Goal: Information Seeking & Learning: Check status

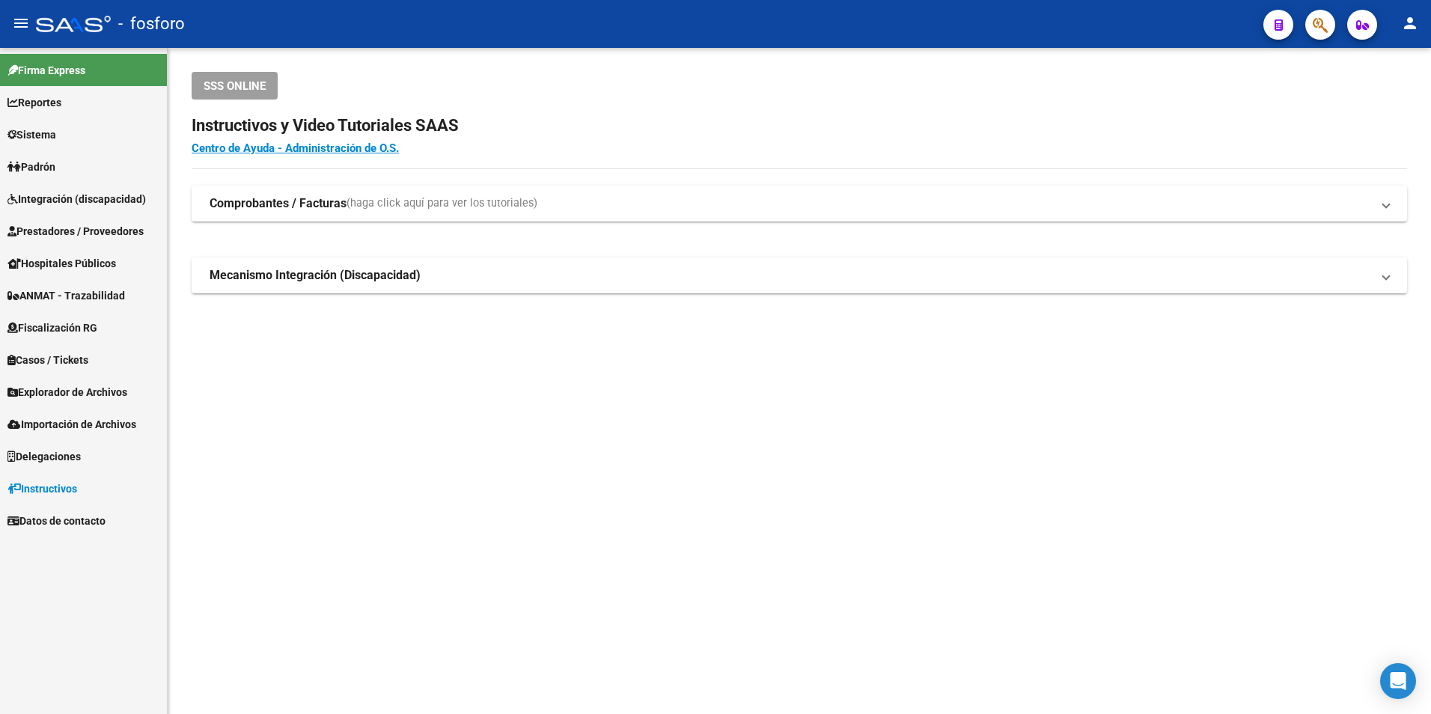
click at [1333, 41] on mat-toolbar "menu - fosforo person" at bounding box center [715, 24] width 1431 height 48
click at [1319, 27] on icon "button" at bounding box center [1319, 24] width 15 height 17
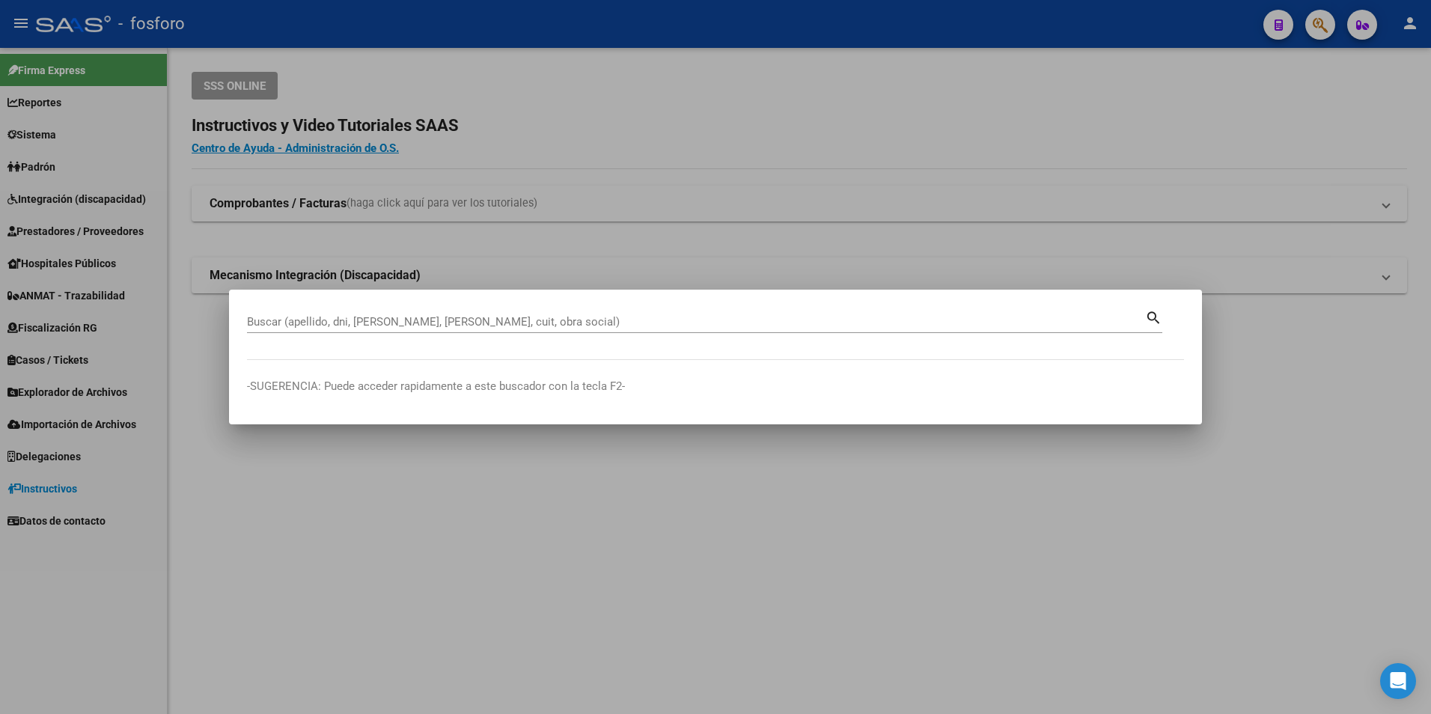
click at [373, 314] on div "Buscar (apellido, dni, [PERSON_NAME], [PERSON_NAME], cuit, obra social)" at bounding box center [696, 322] width 898 height 22
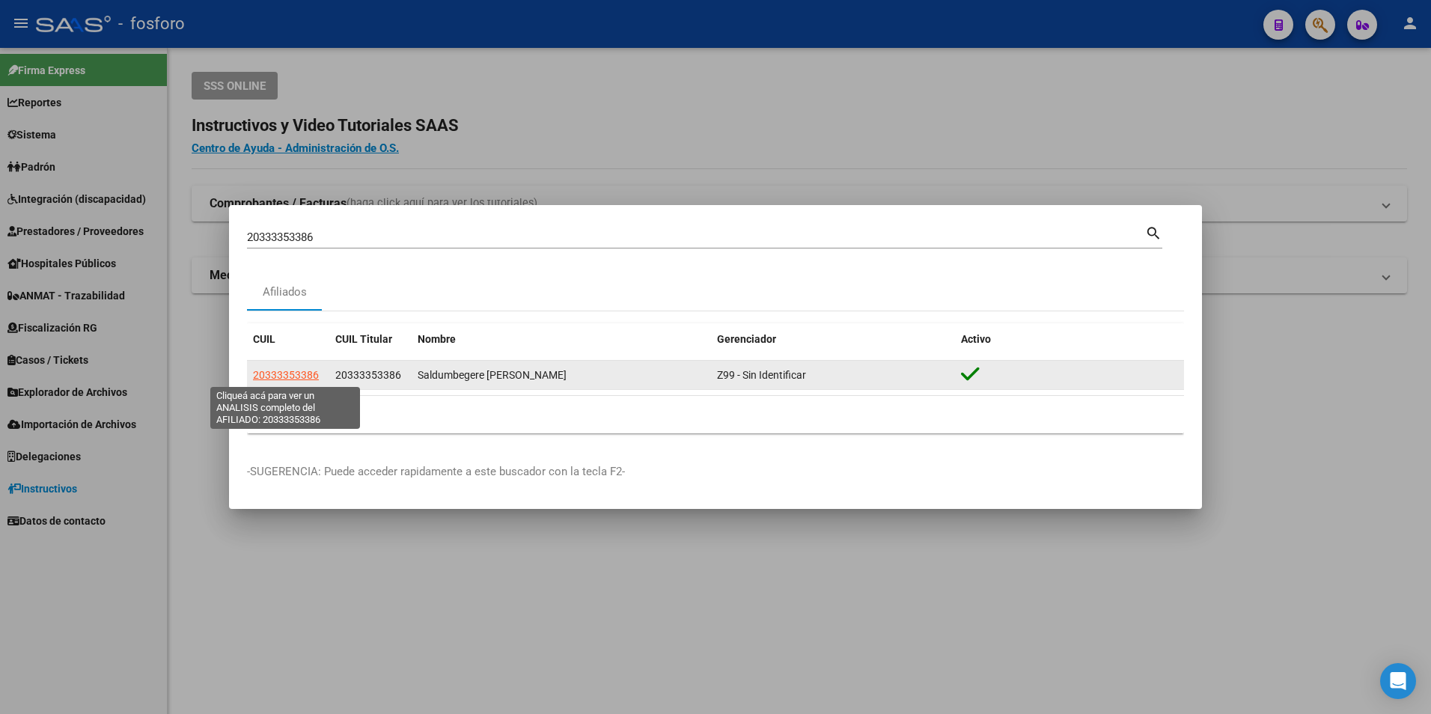
click at [295, 377] on span "20333353386" at bounding box center [286, 375] width 66 height 12
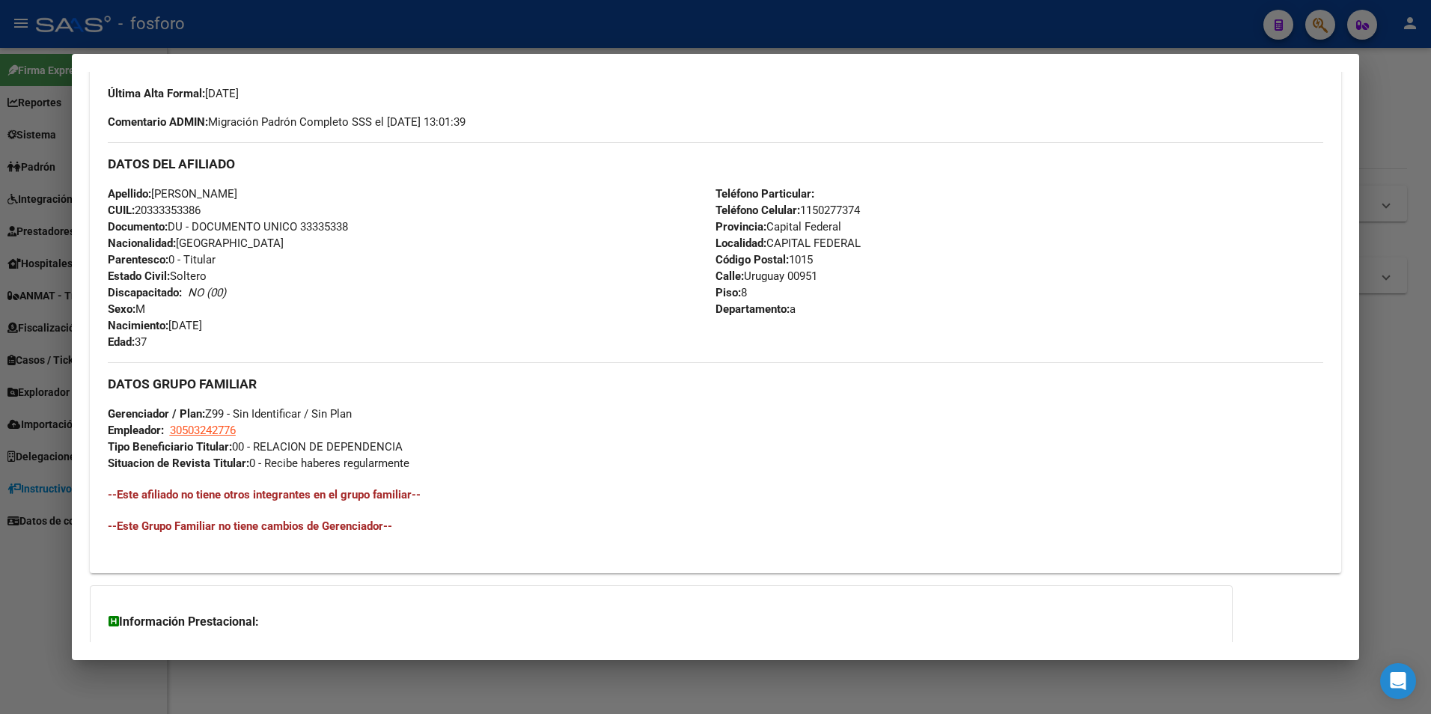
scroll to position [484, 0]
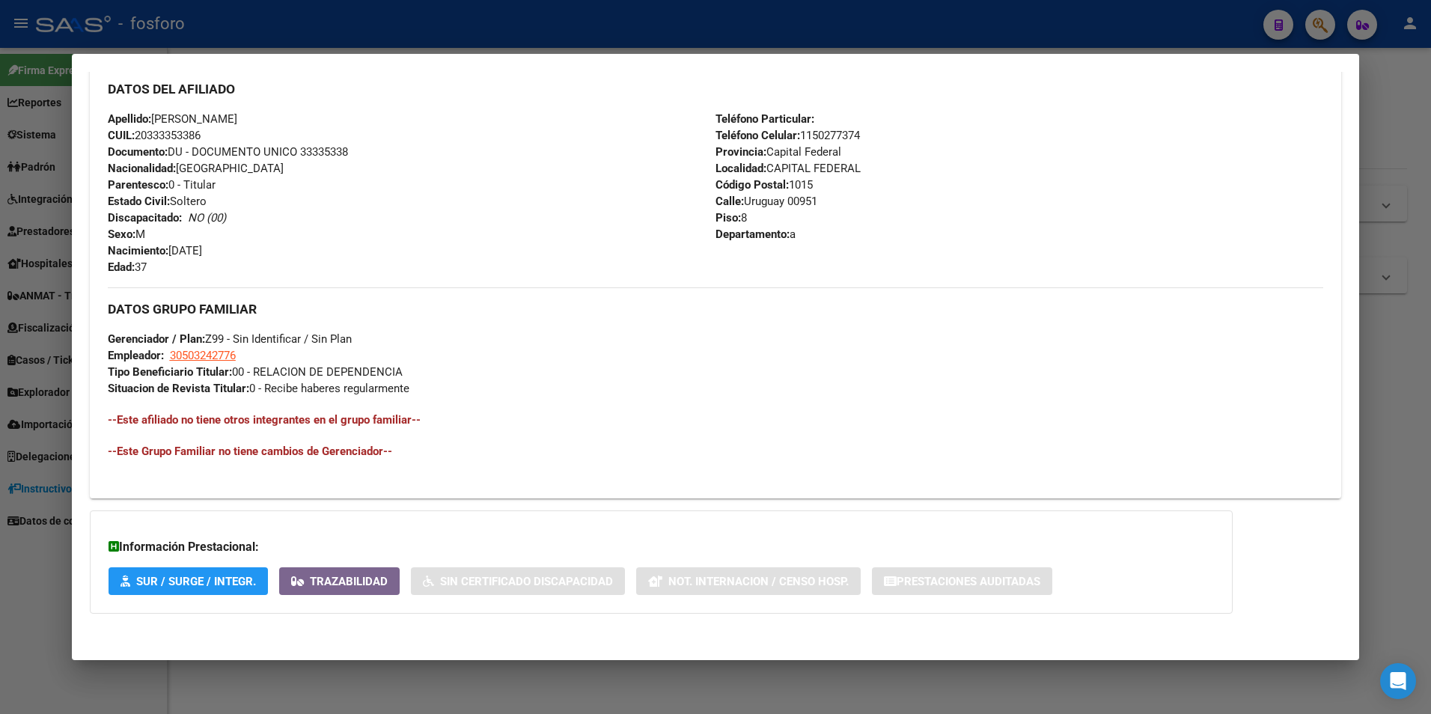
drag, startPoint x: 1359, startPoint y: 411, endPoint x: 1359, endPoint y: 475, distance: 64.4
click at [1359, 475] on mat-dialog-content "Análisis Afiliado - CUIL: 20333353386 DATOS PADRÓN ÁGIL: Saldumbegere [PERSON_N…" at bounding box center [716, 357] width 1288 height 571
click at [953, 395] on div "DATOS GRUPO FAMILIAR Gerenciador / Plan: Z99 - Sin Identificar / Sin Plan Emple…" at bounding box center [716, 341] width 1216 height 109
click at [685, 529] on div "Información Prestacional: SUR / SURGE / INTEGR. Trazabilidad Sin Certificado Di…" at bounding box center [661, 561] width 1143 height 103
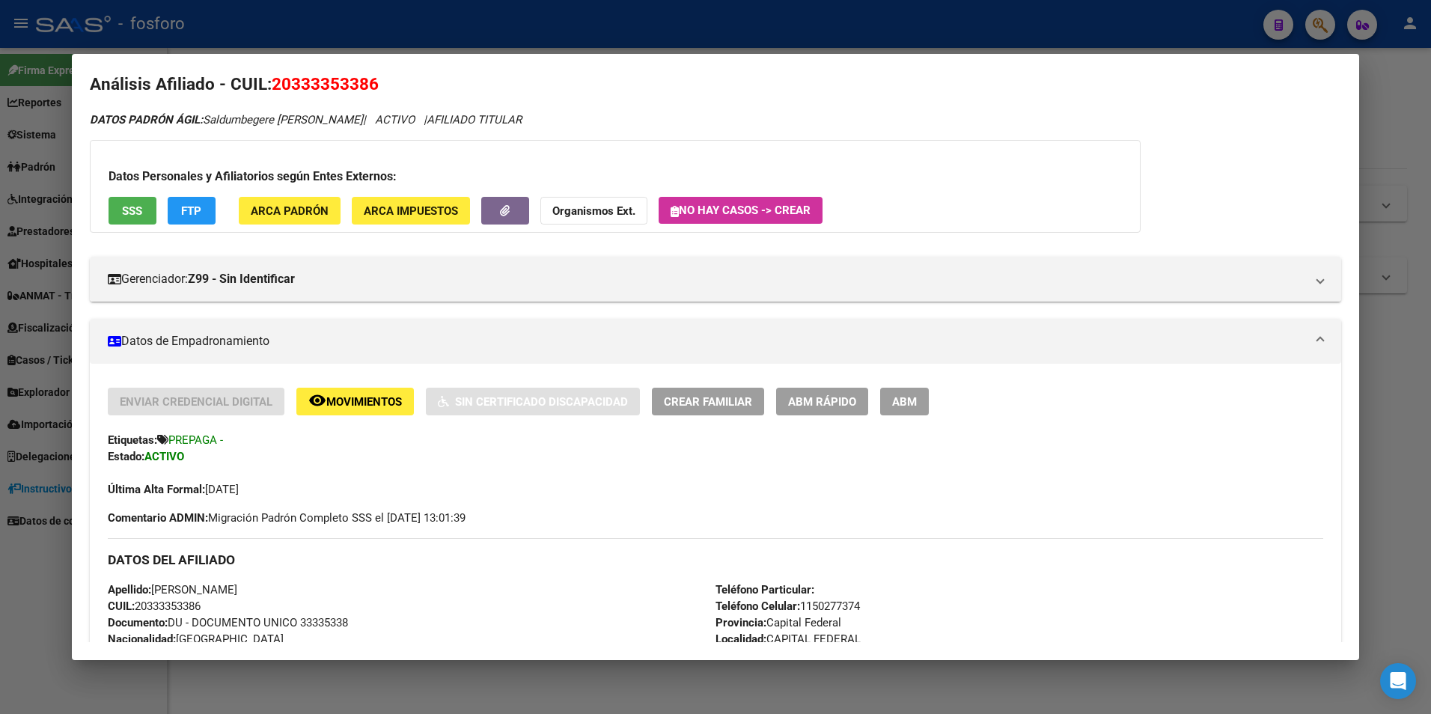
scroll to position [0, 0]
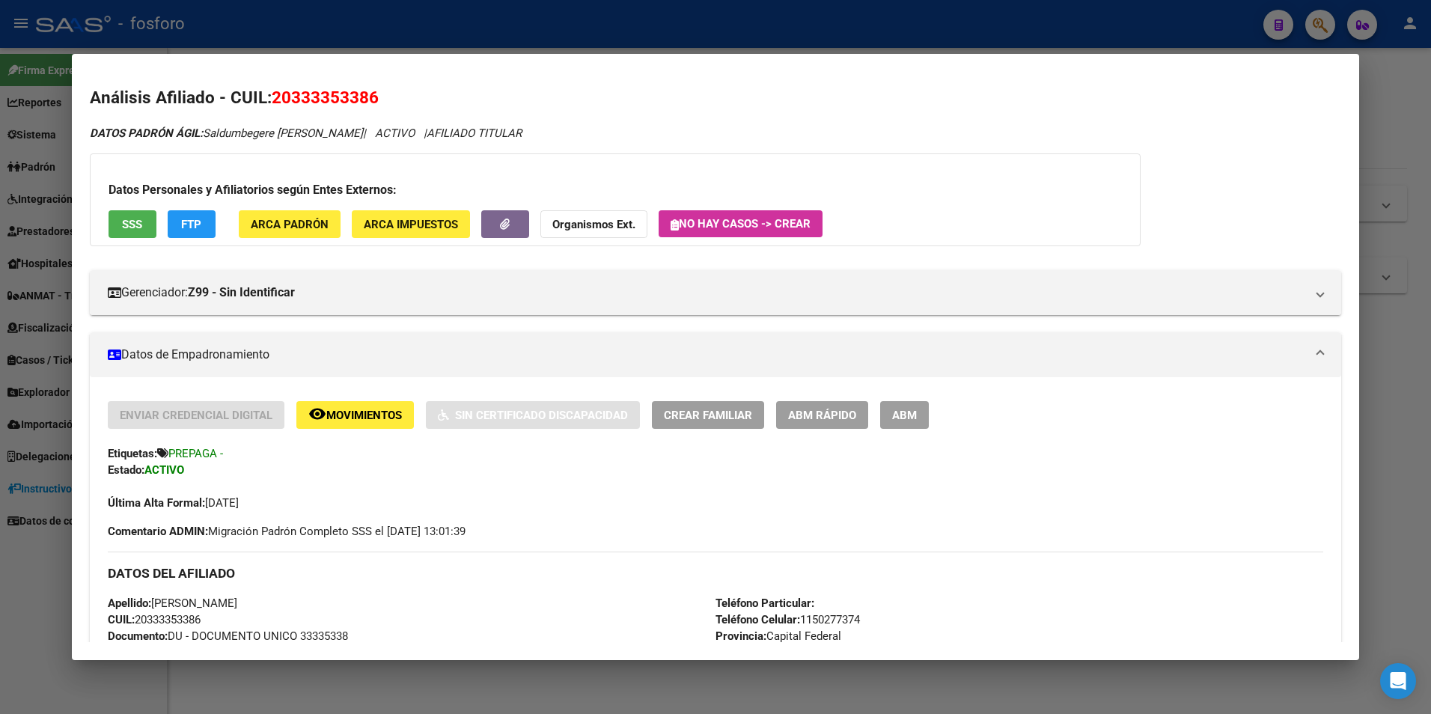
click at [1396, 124] on div at bounding box center [715, 357] width 1431 height 714
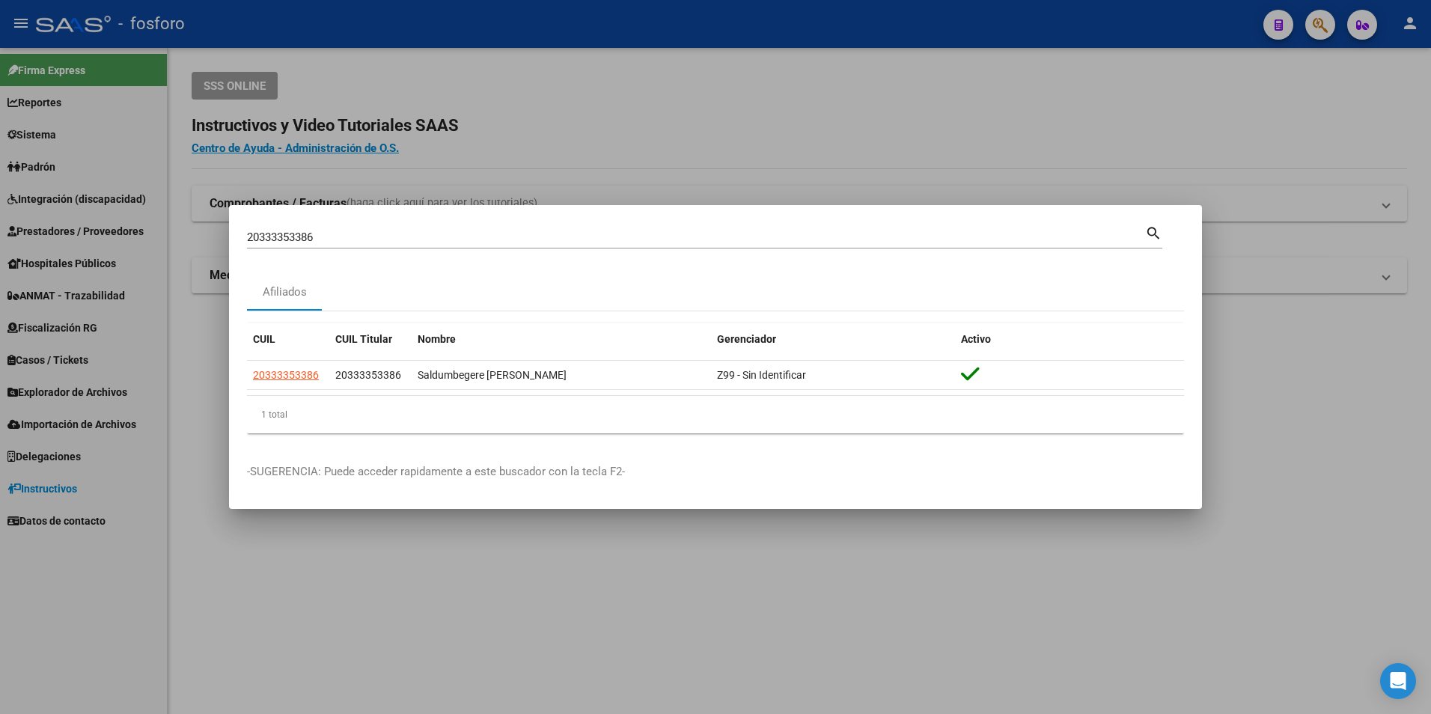
drag, startPoint x: 379, startPoint y: 242, endPoint x: 9, endPoint y: 212, distance: 371.7
click at [9, 212] on div "20333353386 Buscar (apellido, dni, cuil, nro traspaso, cuit, obra social) searc…" at bounding box center [715, 357] width 1431 height 714
type input "20401854127"
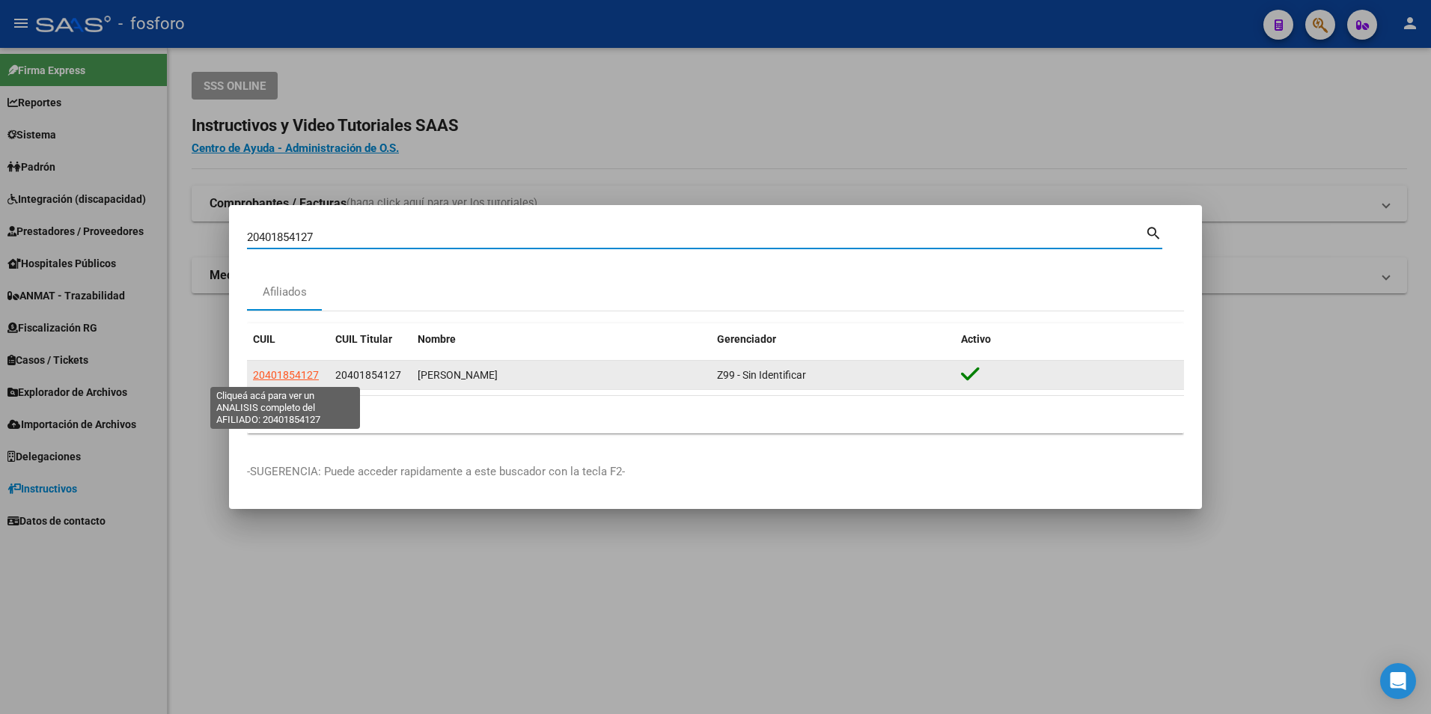
click at [270, 381] on app-link-go-to "20401854127" at bounding box center [286, 375] width 66 height 17
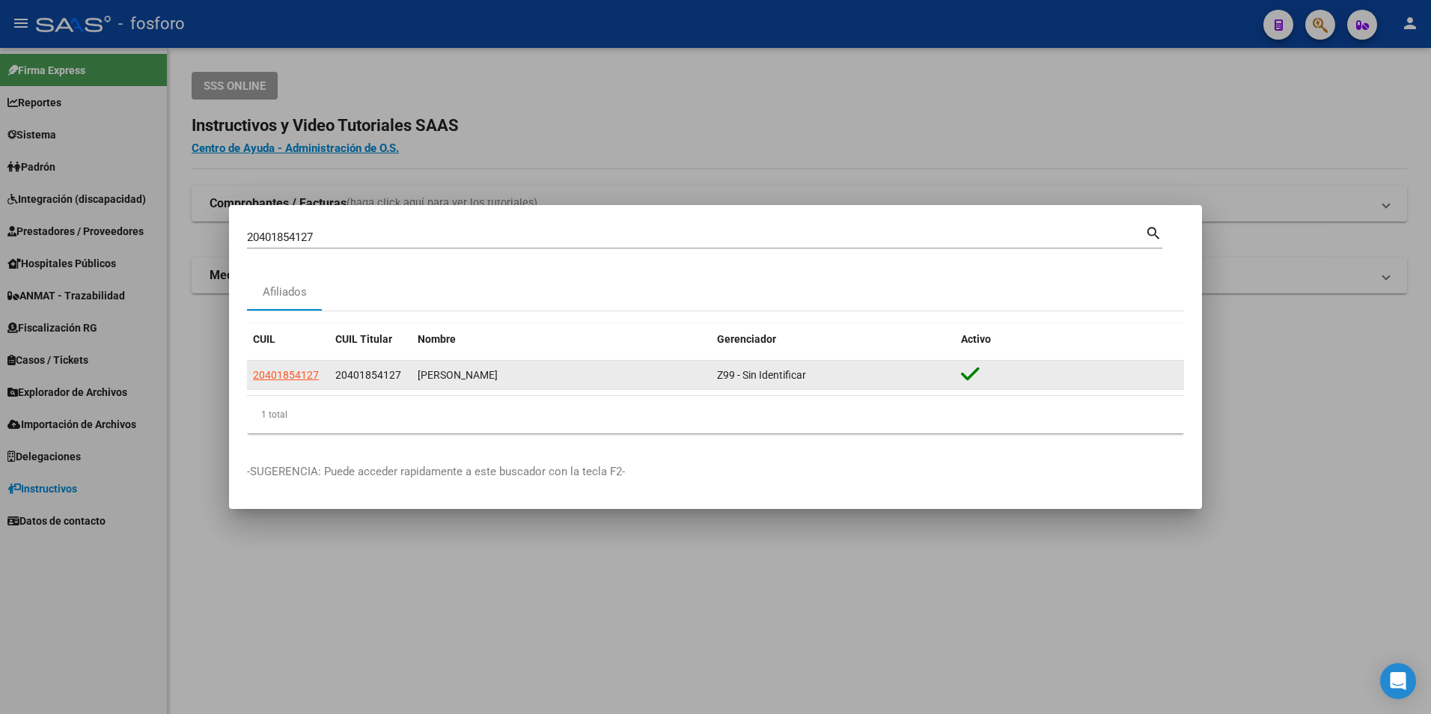
click at [275, 364] on datatable-body-cell "20401854127" at bounding box center [288, 375] width 82 height 29
click at [275, 371] on span "20401854127" at bounding box center [286, 375] width 66 height 12
type textarea "20401854127"
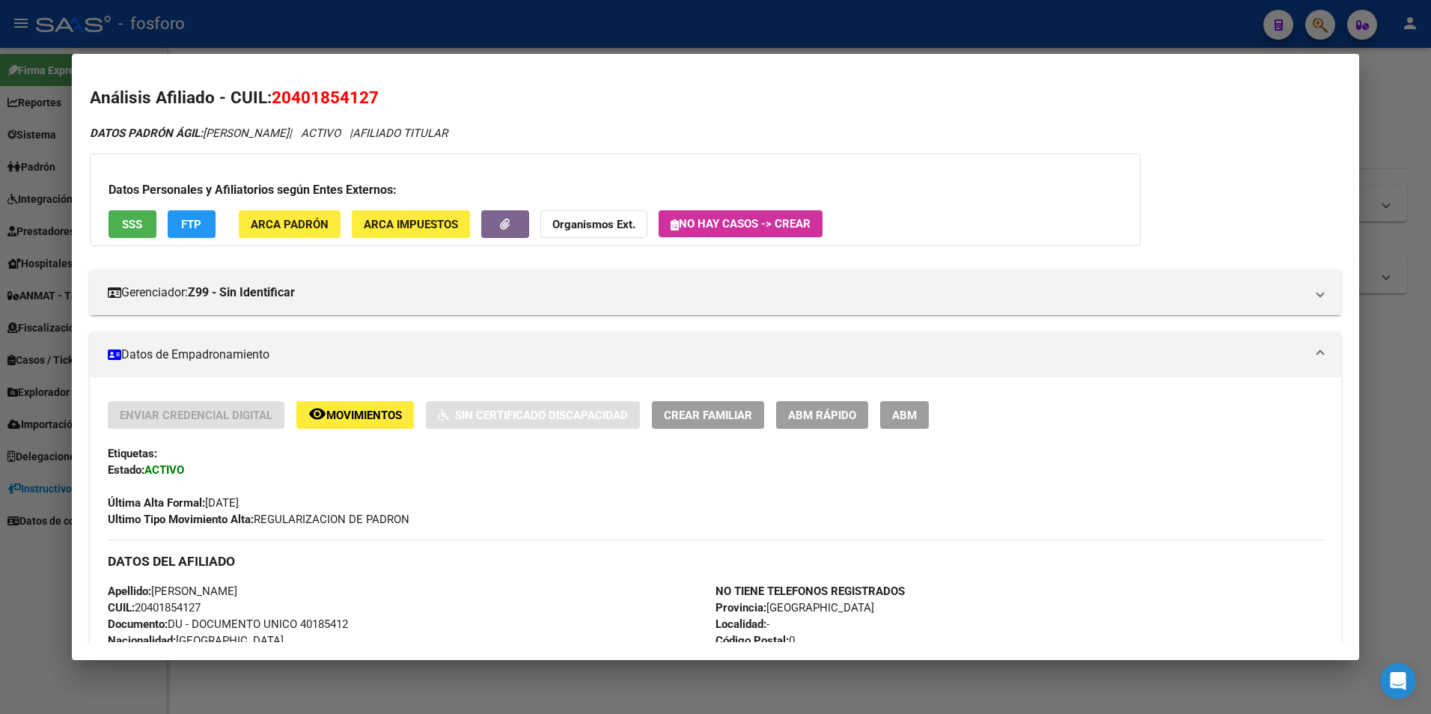
click at [1396, 216] on div at bounding box center [715, 357] width 1431 height 714
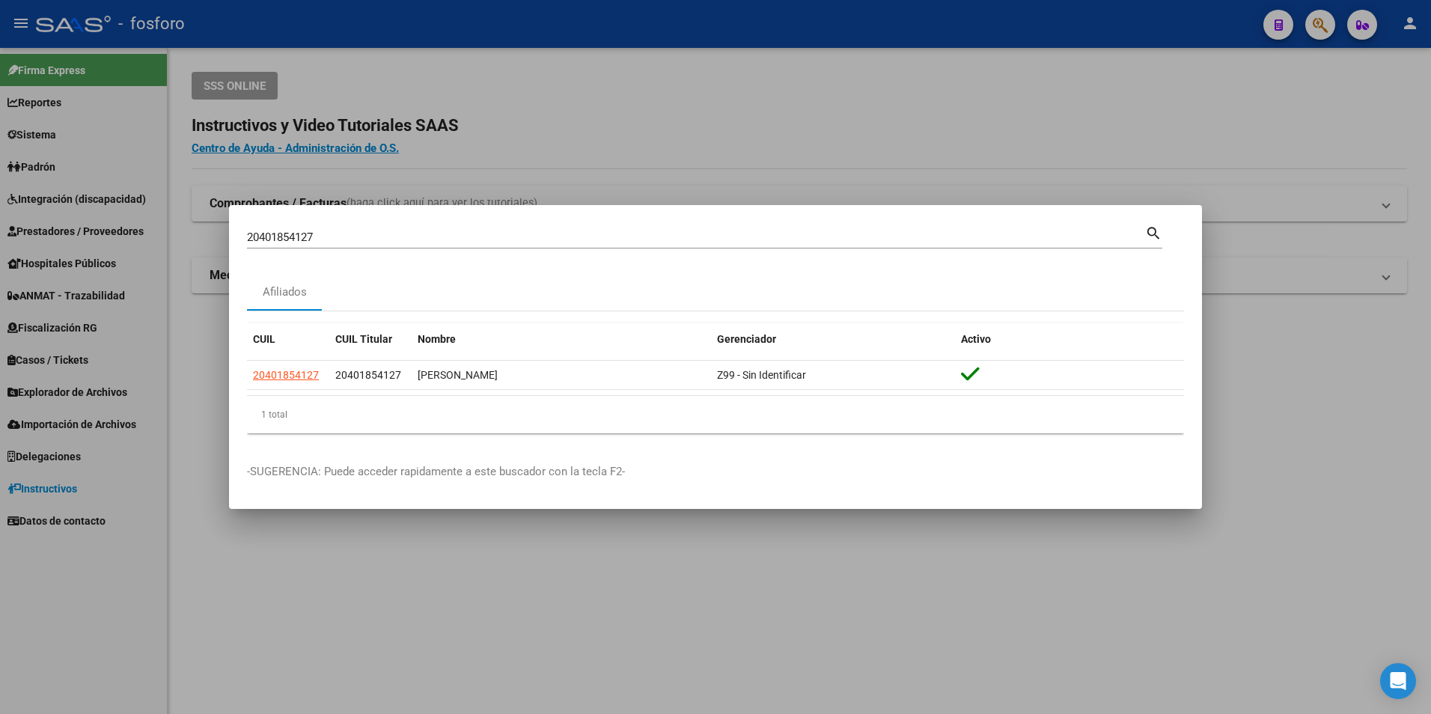
drag, startPoint x: 326, startPoint y: 229, endPoint x: -3, endPoint y: 230, distance: 328.5
click at [0, 230] on html "menu - fosforo person Firma Express Reportes Ingresos Devengados MT morosos Pad…" at bounding box center [715, 357] width 1431 height 714
drag, startPoint x: 346, startPoint y: 232, endPoint x: 17, endPoint y: 223, distance: 328.6
click at [32, 236] on div "20401854127 Buscar (apellido, dni, cuil, nro traspaso, cuit, obra social) searc…" at bounding box center [715, 357] width 1431 height 714
type input "27409104822"
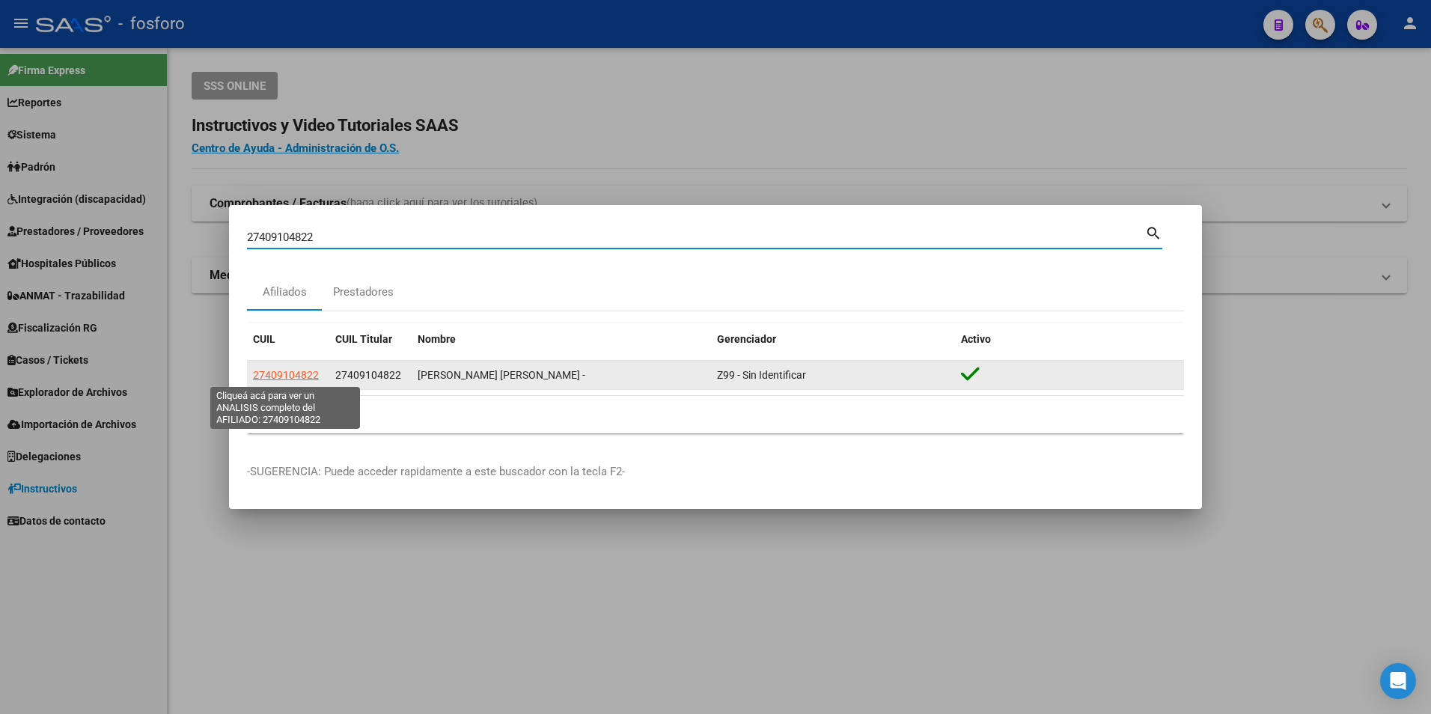
click at [291, 376] on span "27409104822" at bounding box center [286, 375] width 66 height 12
type textarea "27409104822"
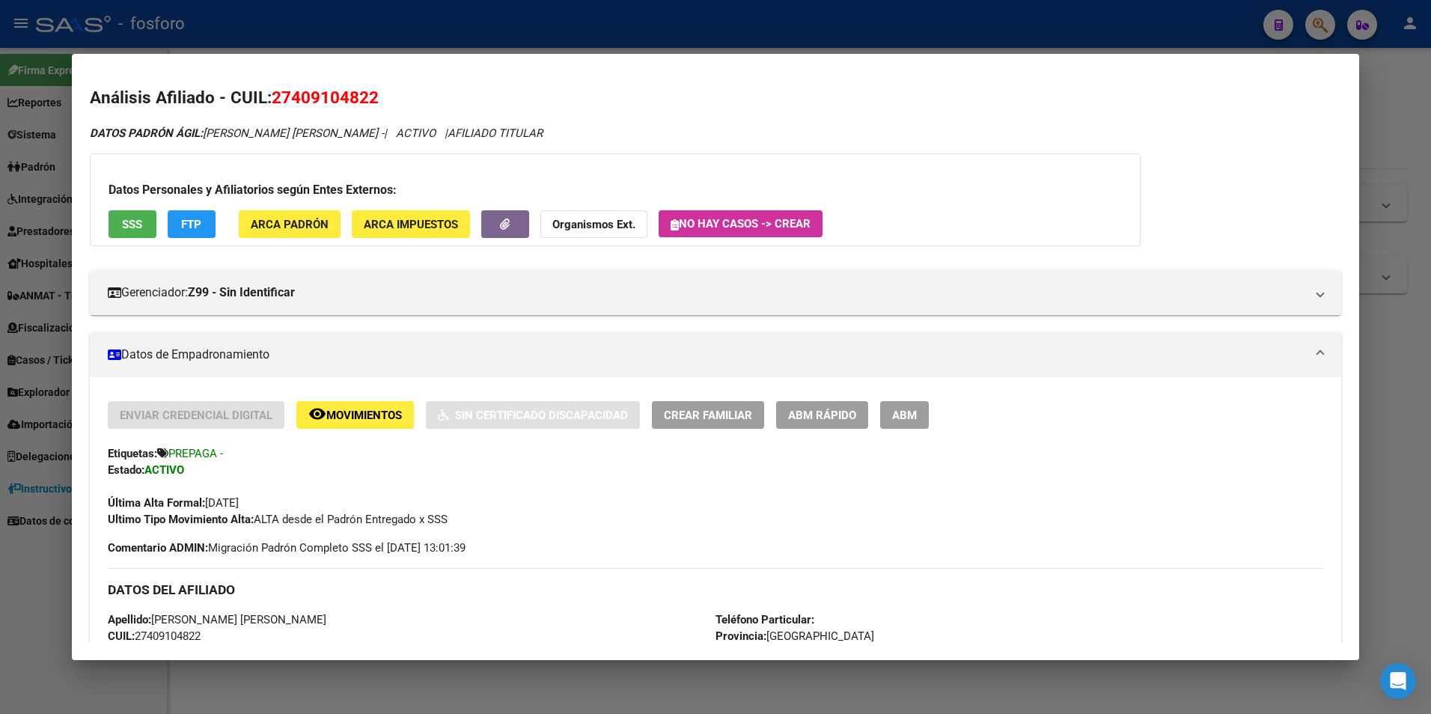
click at [1391, 104] on div at bounding box center [715, 357] width 1431 height 714
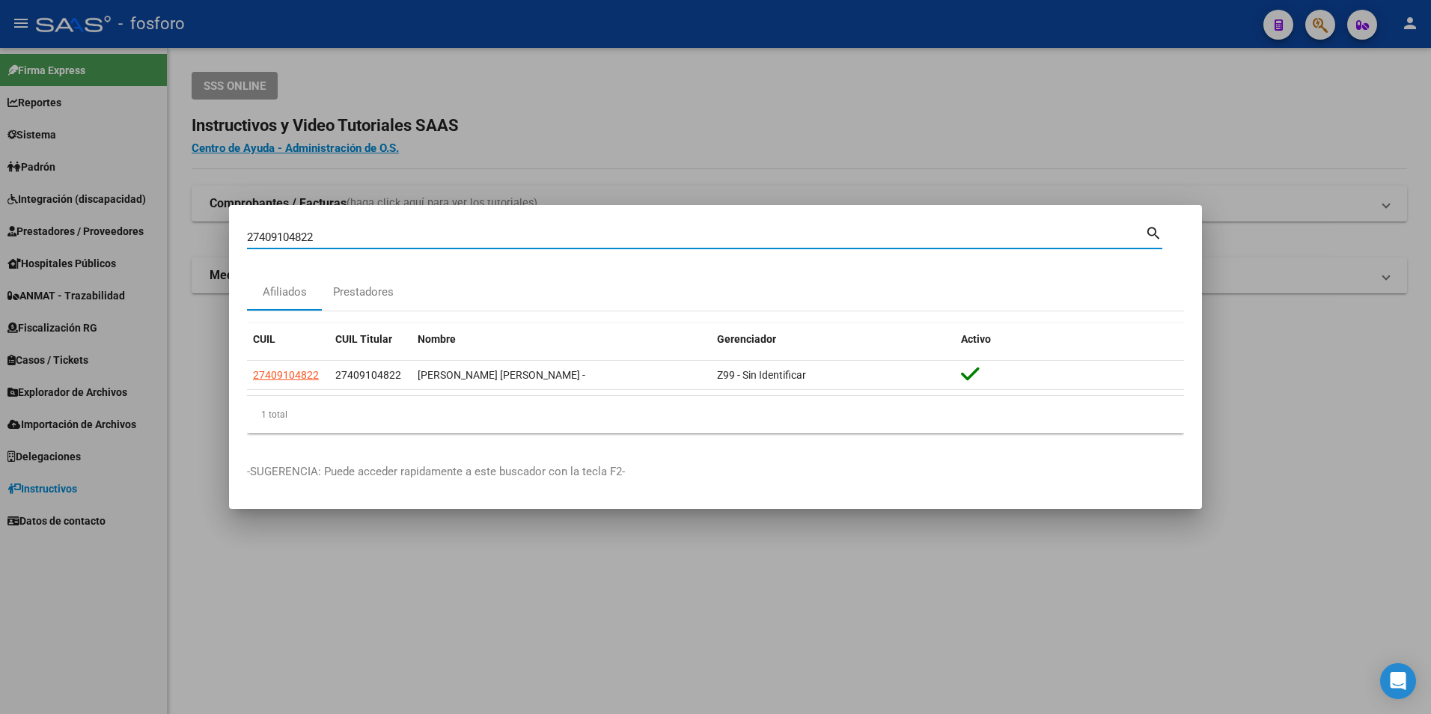
drag, startPoint x: 373, startPoint y: 238, endPoint x: 142, endPoint y: 229, distance: 230.6
click at [151, 236] on div "27409104822 Buscar (apellido, dni, cuil, nro traspaso, cuit, obra social) searc…" at bounding box center [715, 357] width 1431 height 714
type input "27202148609"
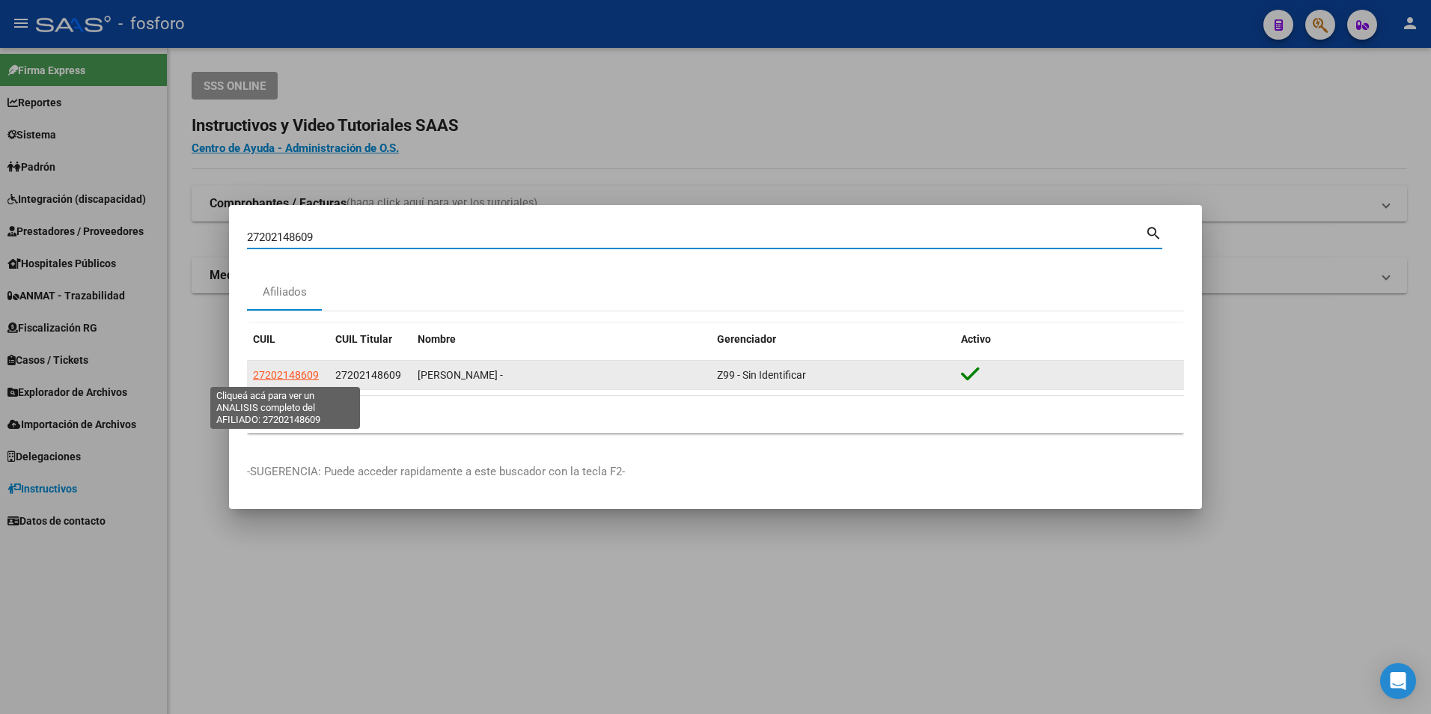
click at [308, 377] on span "27202148609" at bounding box center [286, 375] width 66 height 12
type textarea "27202148609"
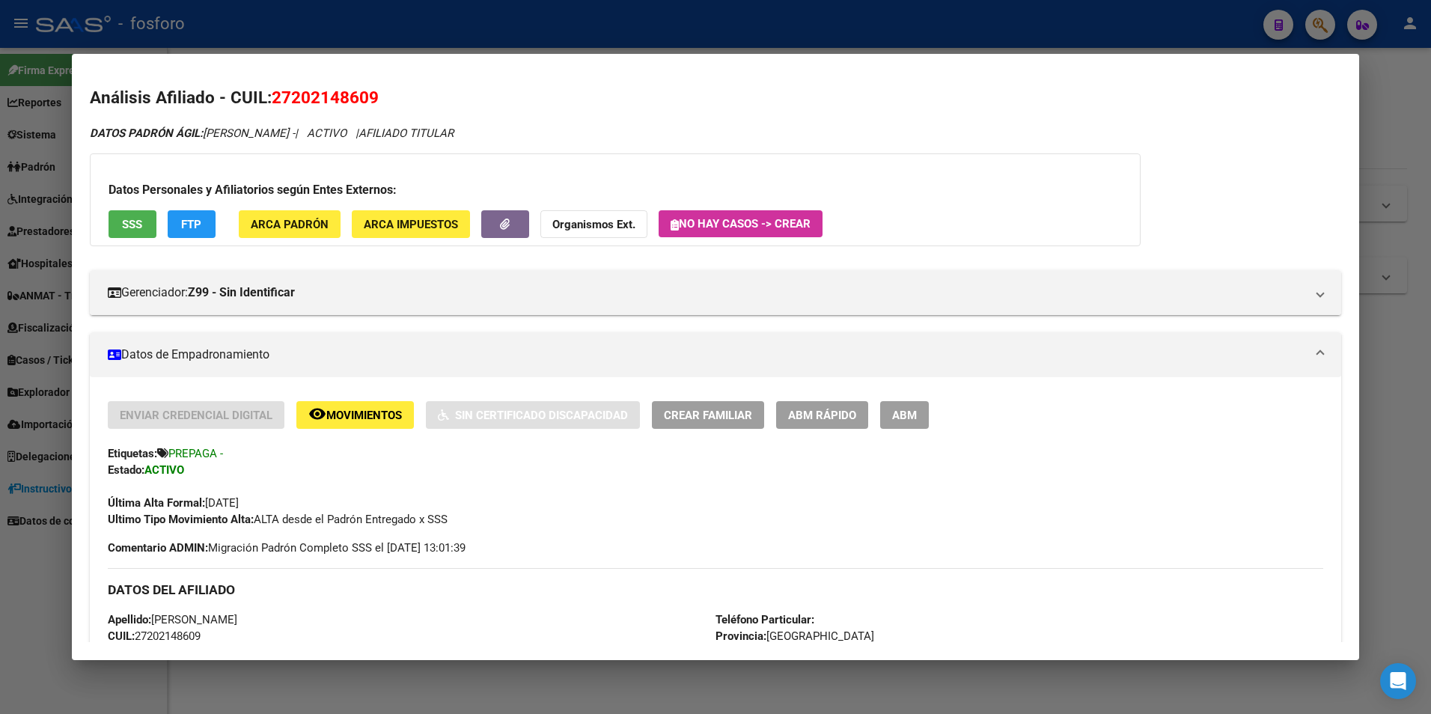
click at [1378, 140] on div at bounding box center [715, 357] width 1431 height 714
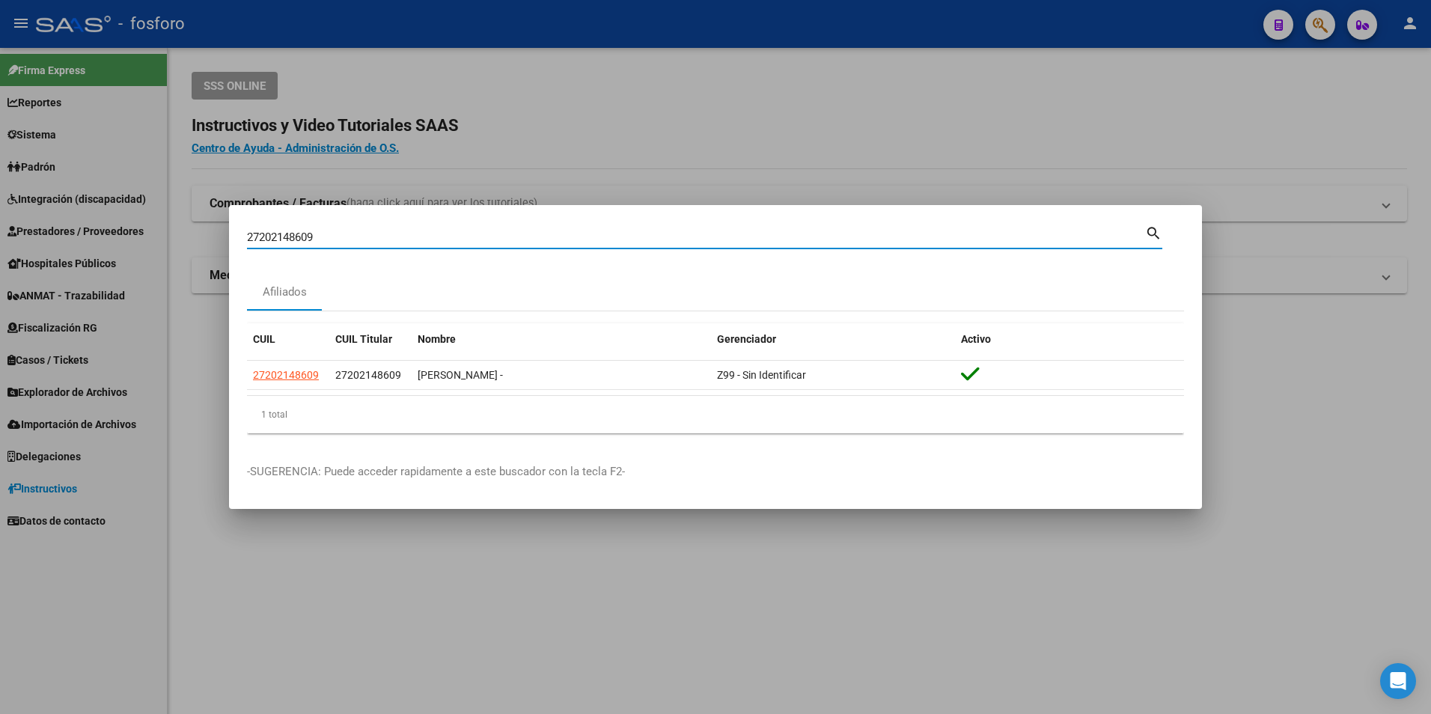
drag, startPoint x: 356, startPoint y: 238, endPoint x: 42, endPoint y: 239, distance: 314.3
click at [76, 251] on div "27202148609 Buscar (apellido, dni, cuil, nro traspaso, cuit, obra social) searc…" at bounding box center [715, 357] width 1431 height 714
type input "27372323790"
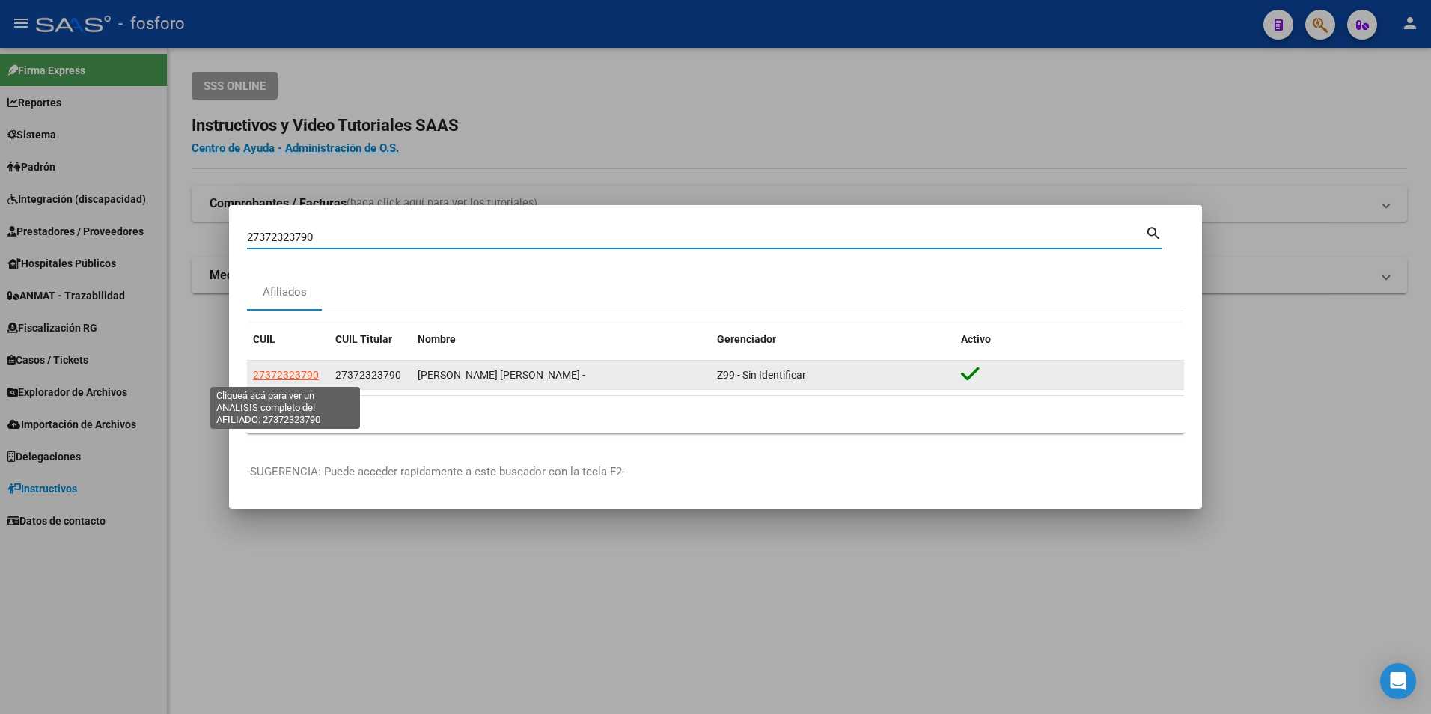
click at [283, 376] on span "27372323790" at bounding box center [286, 375] width 66 height 12
type textarea "27372323790"
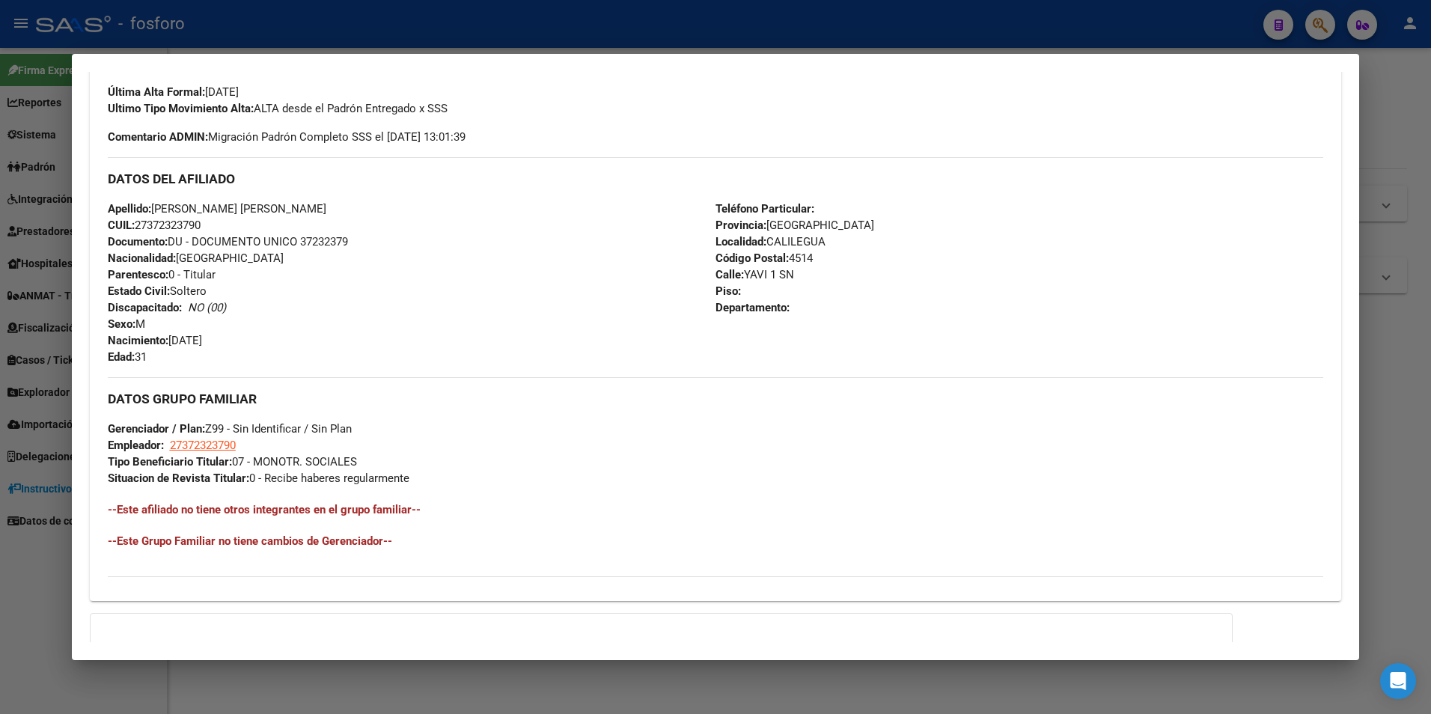
scroll to position [566, 0]
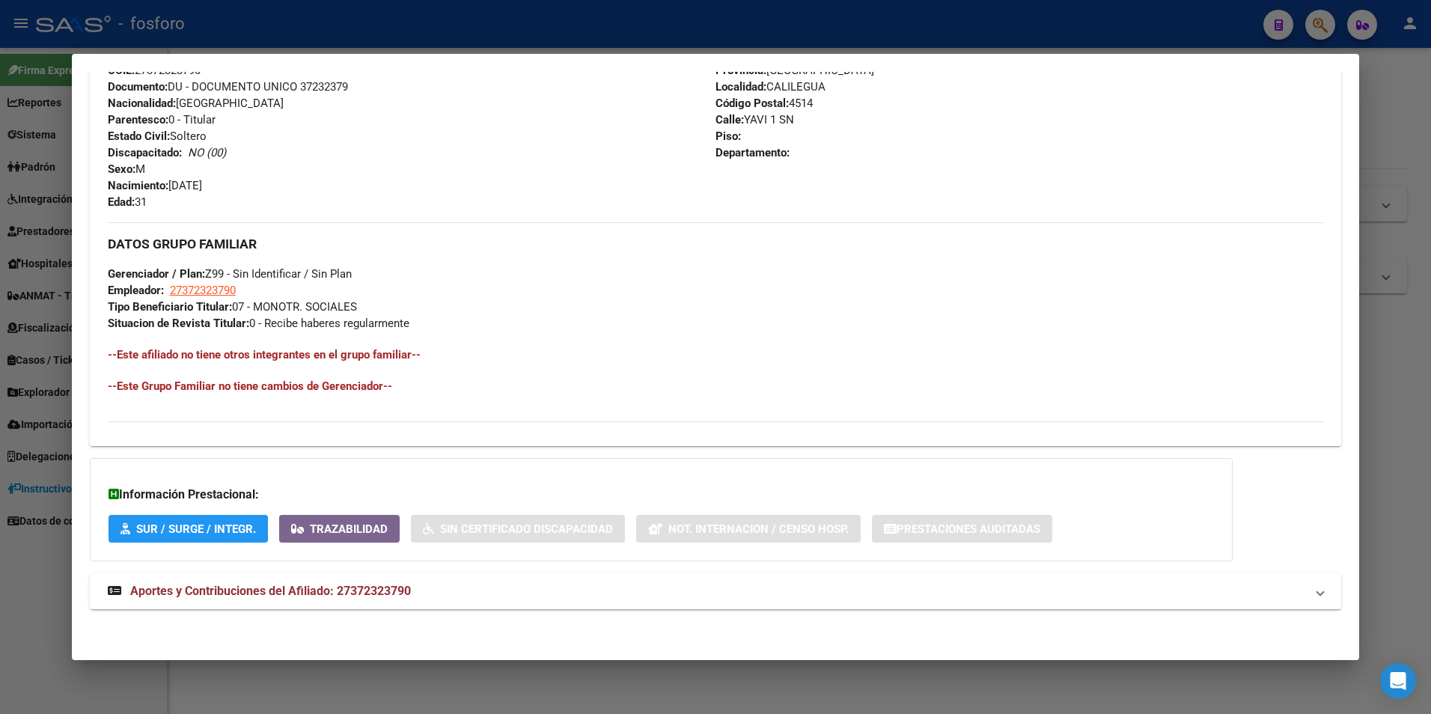
click at [269, 593] on span "Aportes y Contribuciones del Afiliado: 27372323790" at bounding box center [270, 591] width 281 height 14
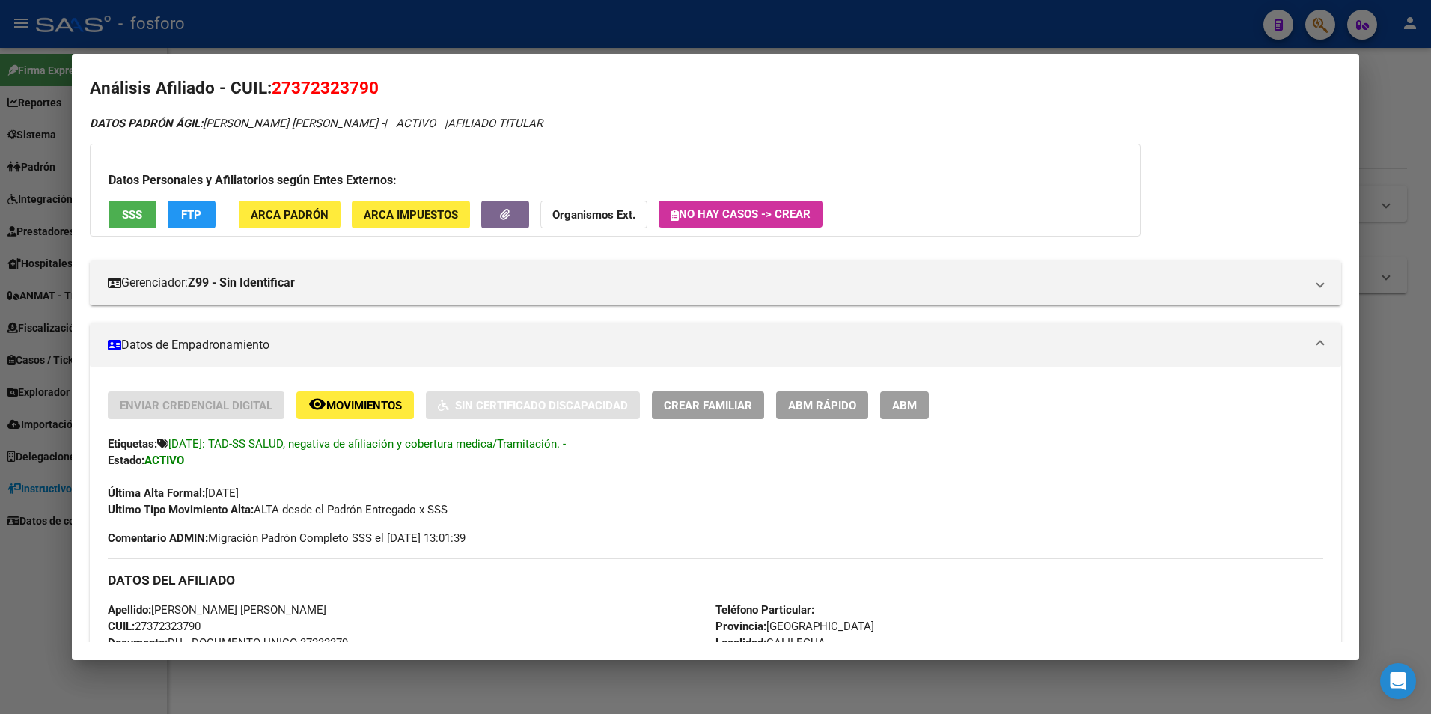
scroll to position [0, 0]
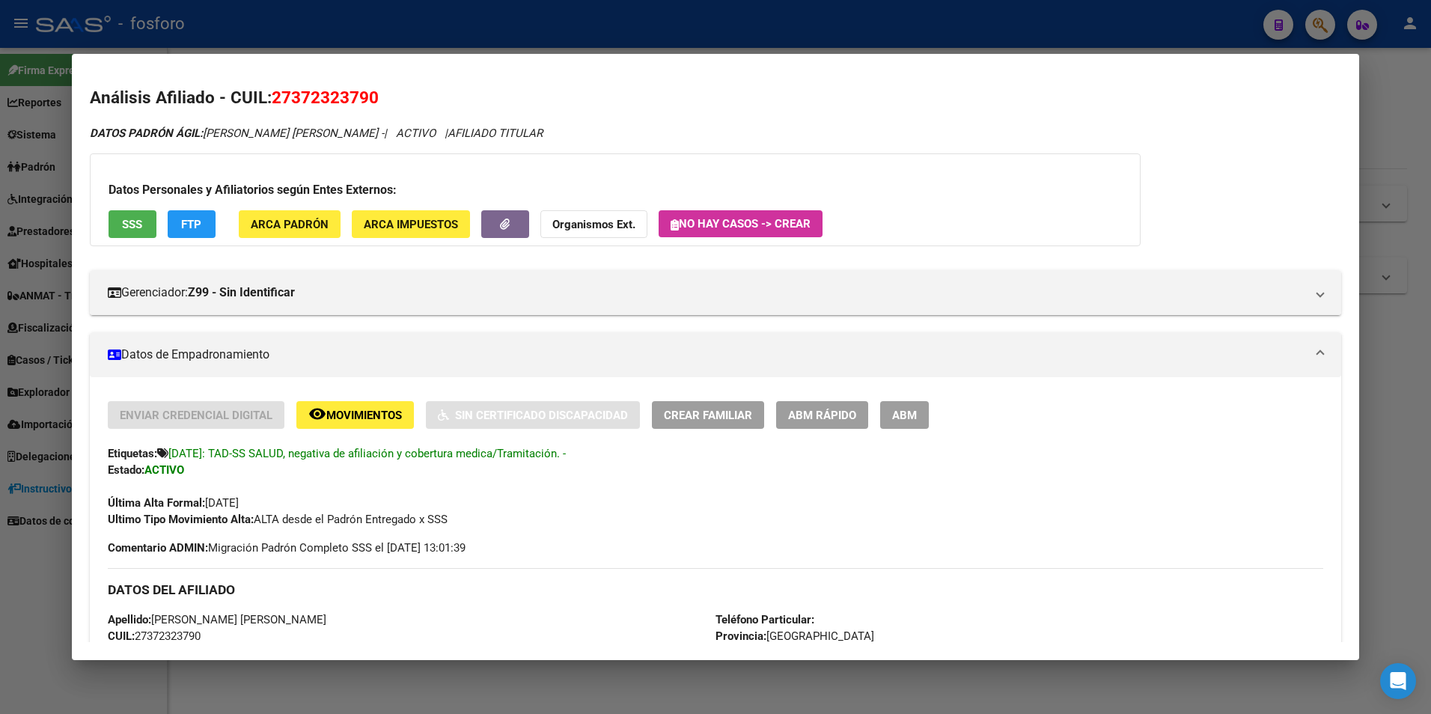
click at [1389, 98] on div at bounding box center [715, 357] width 1431 height 714
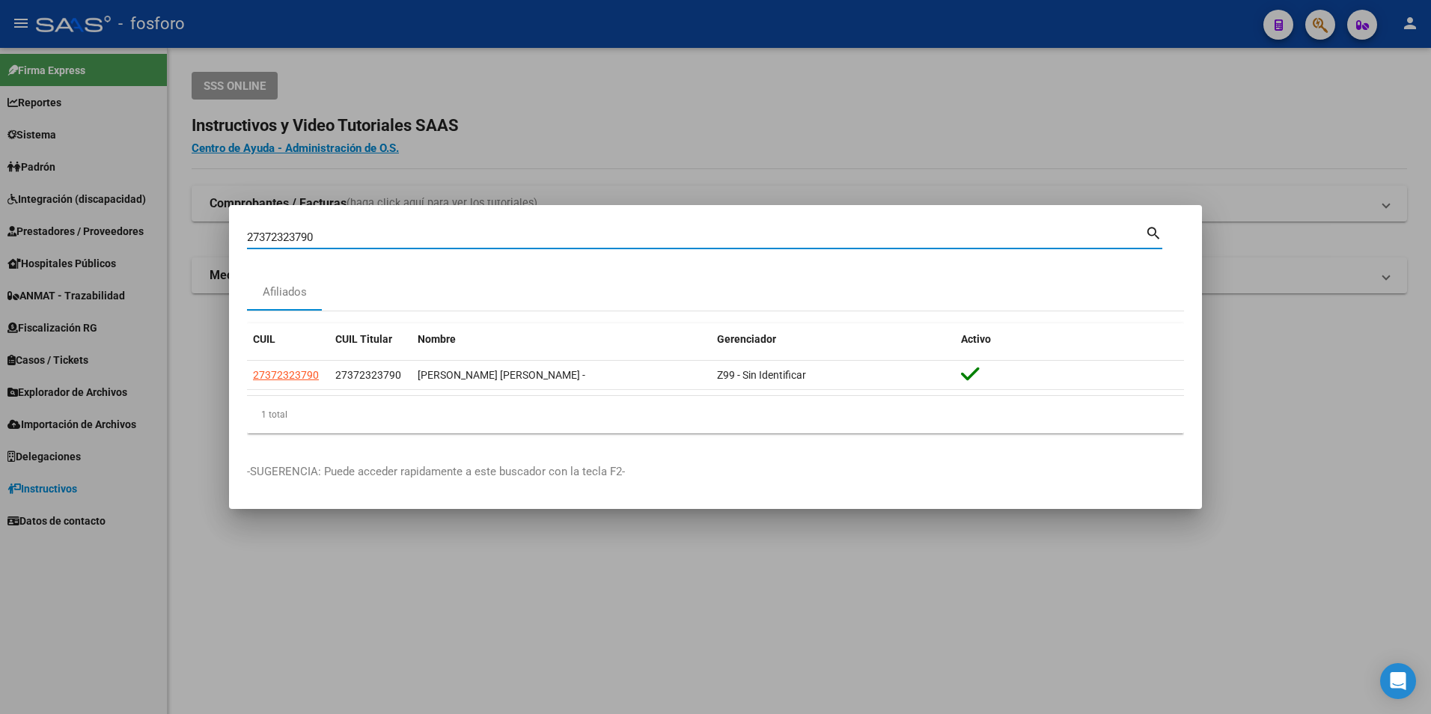
drag, startPoint x: 380, startPoint y: 234, endPoint x: 89, endPoint y: 236, distance: 291.1
click at [91, 236] on div "27372323790 Buscar (apellido, dni, cuil, nro traspaso, cuit, obra social) searc…" at bounding box center [715, 357] width 1431 height 714
paste input
type input "2"
click at [436, 234] on input "Buscar (apellido, dni, [PERSON_NAME], [PERSON_NAME], cuit, obra social)" at bounding box center [696, 236] width 898 height 13
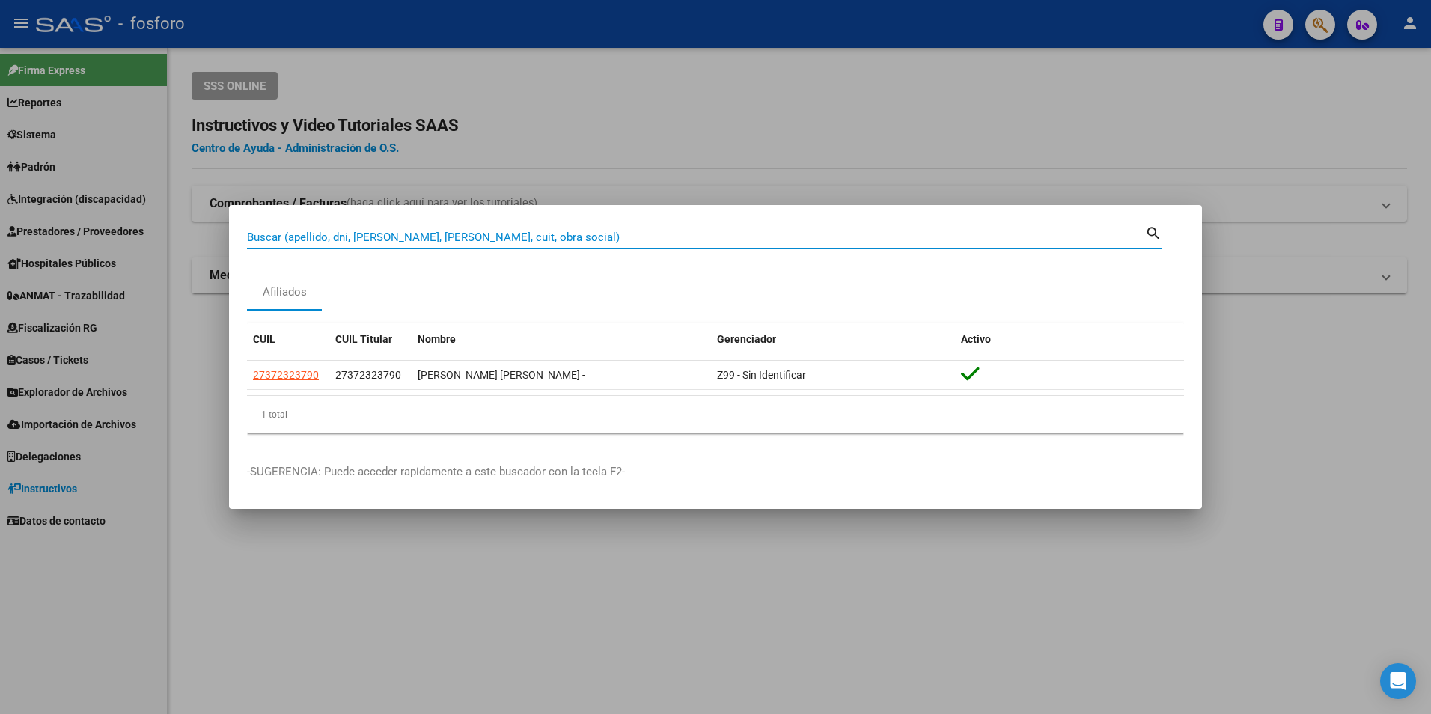
paste input "20-22862192-8"
type input "20228621928"
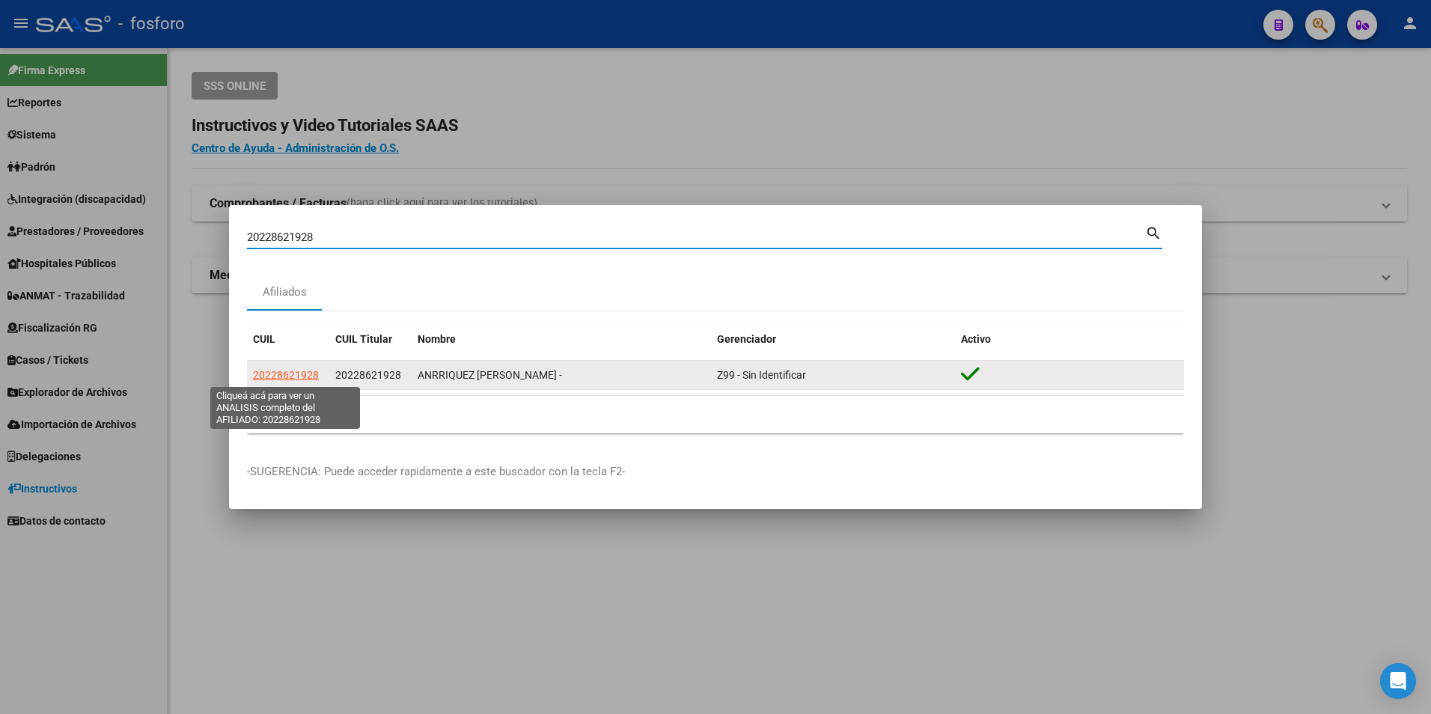
click at [288, 375] on span "20228621928" at bounding box center [286, 375] width 66 height 12
type textarea "20228621928"
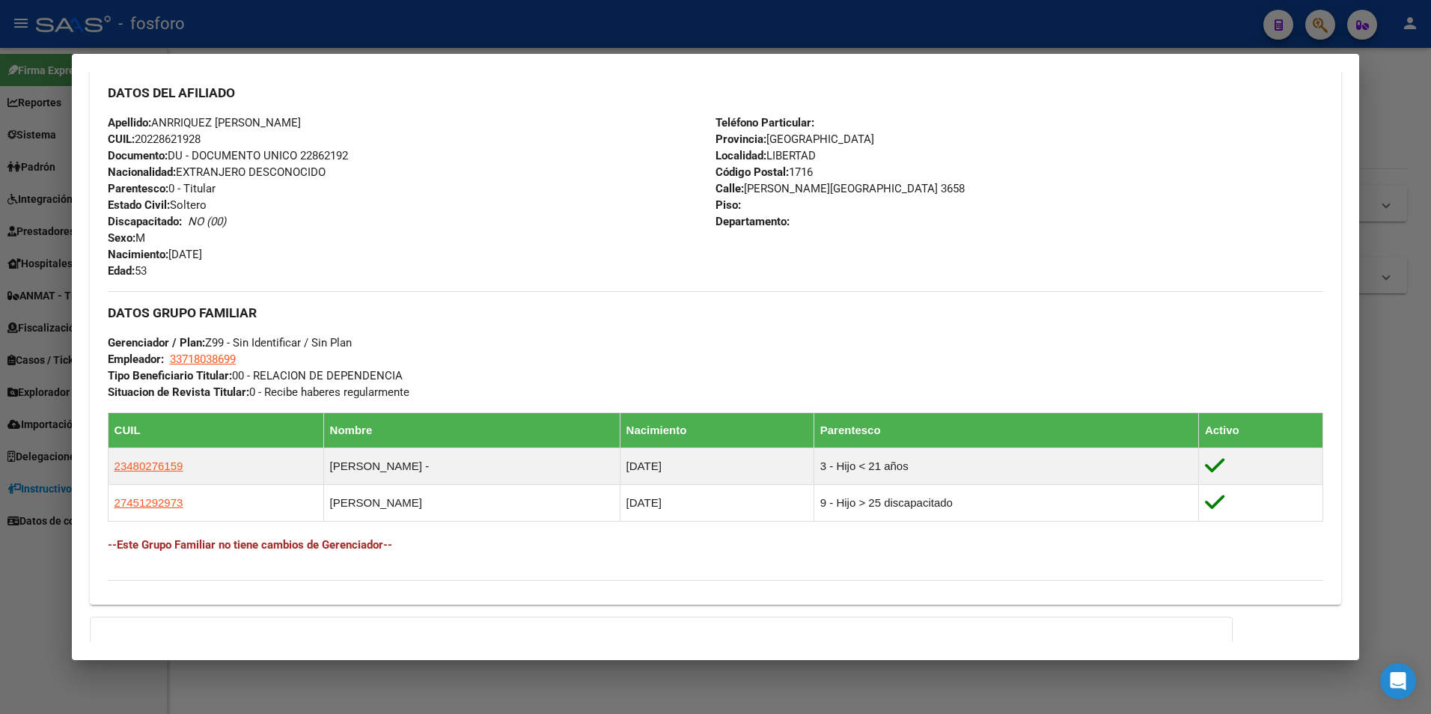
scroll to position [655, 0]
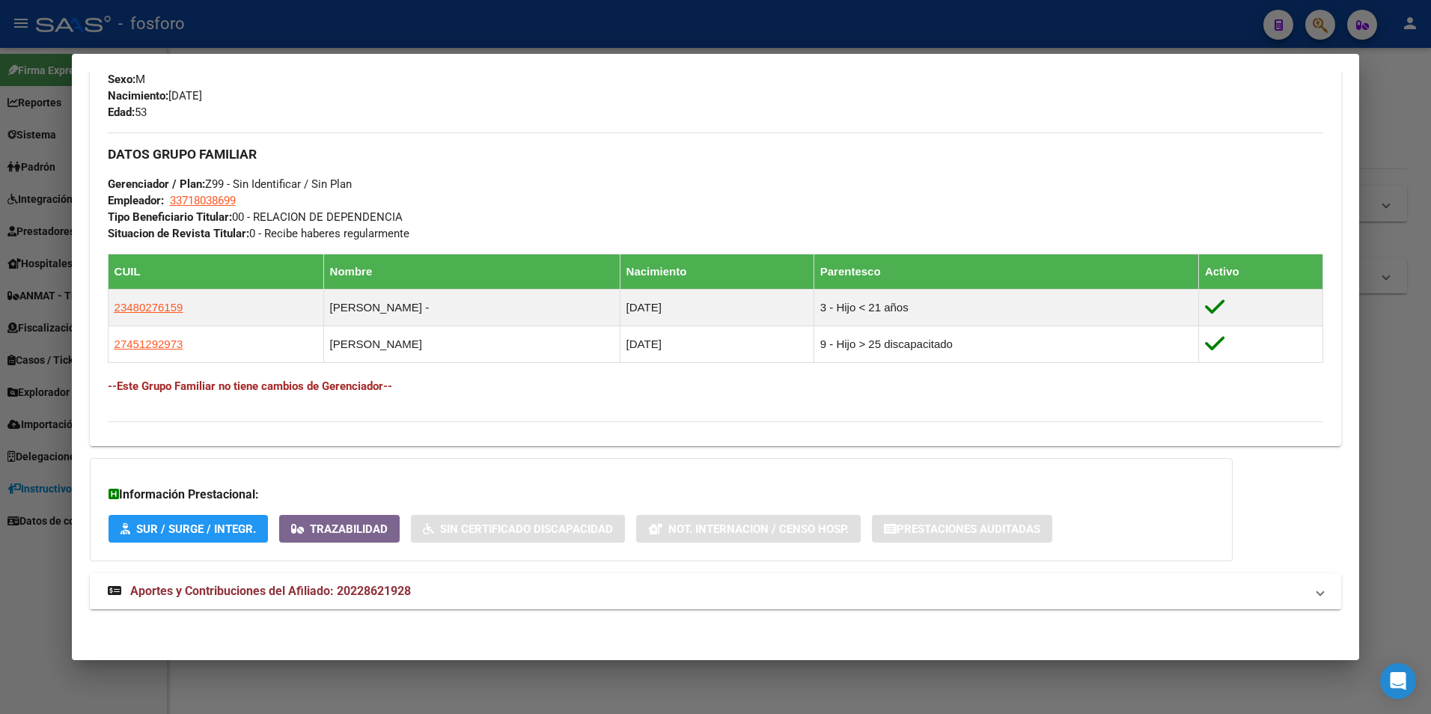
click at [240, 584] on span "Aportes y Contribuciones del Afiliado: 20228621928" at bounding box center [270, 591] width 281 height 14
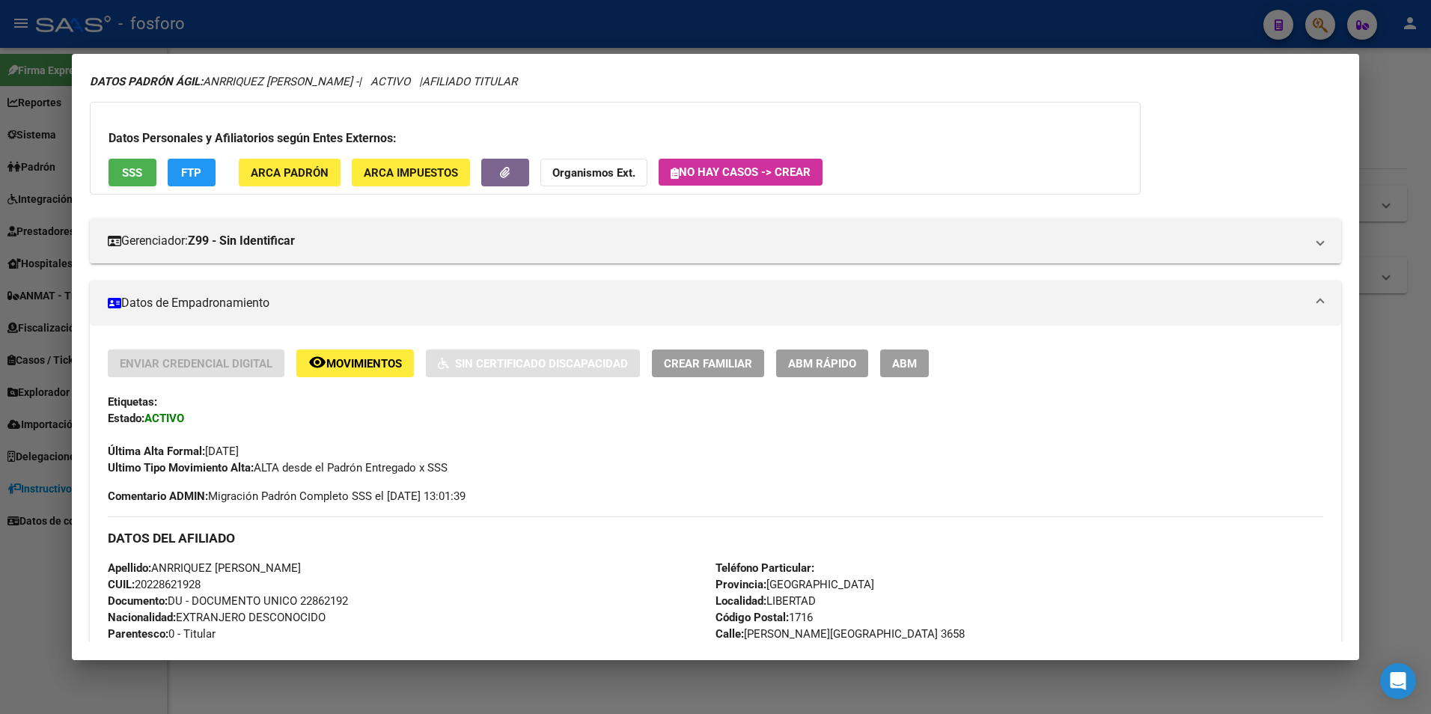
scroll to position [0, 0]
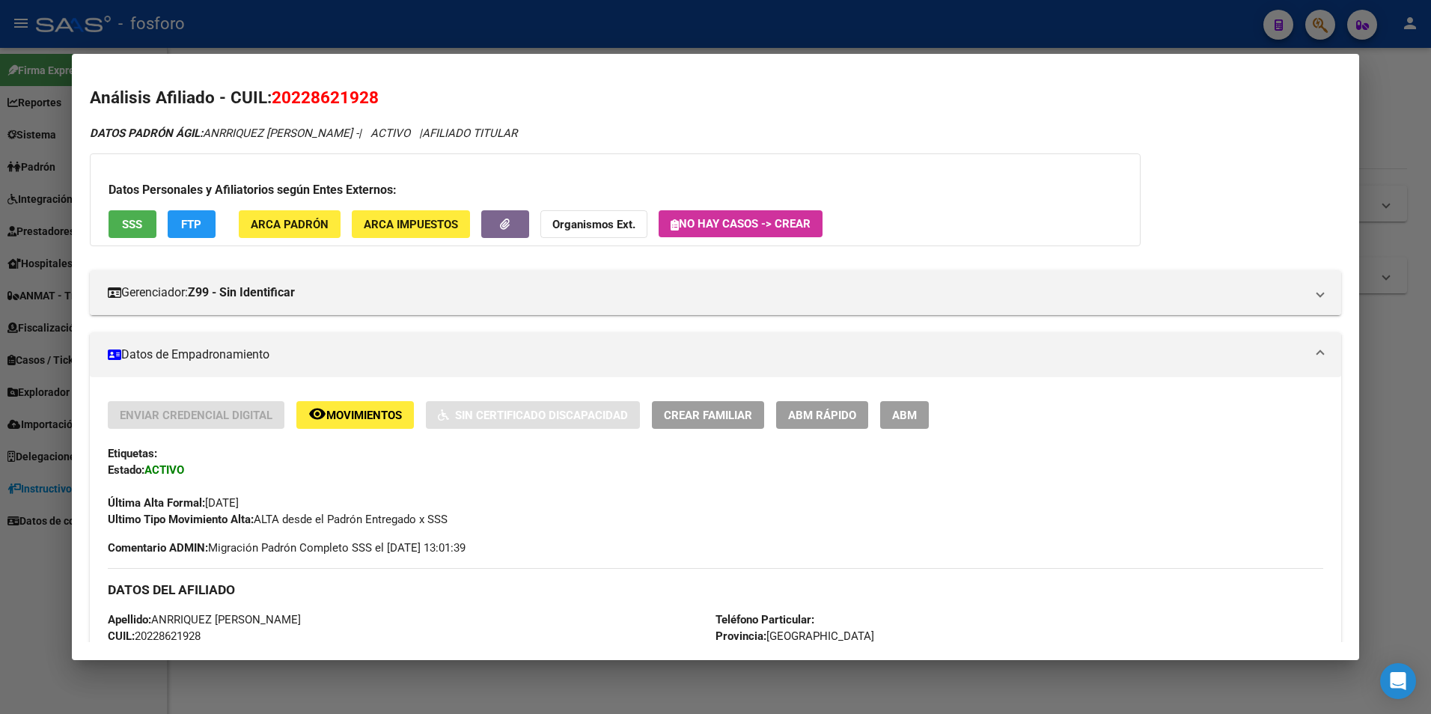
click at [1390, 138] on div at bounding box center [715, 357] width 1431 height 714
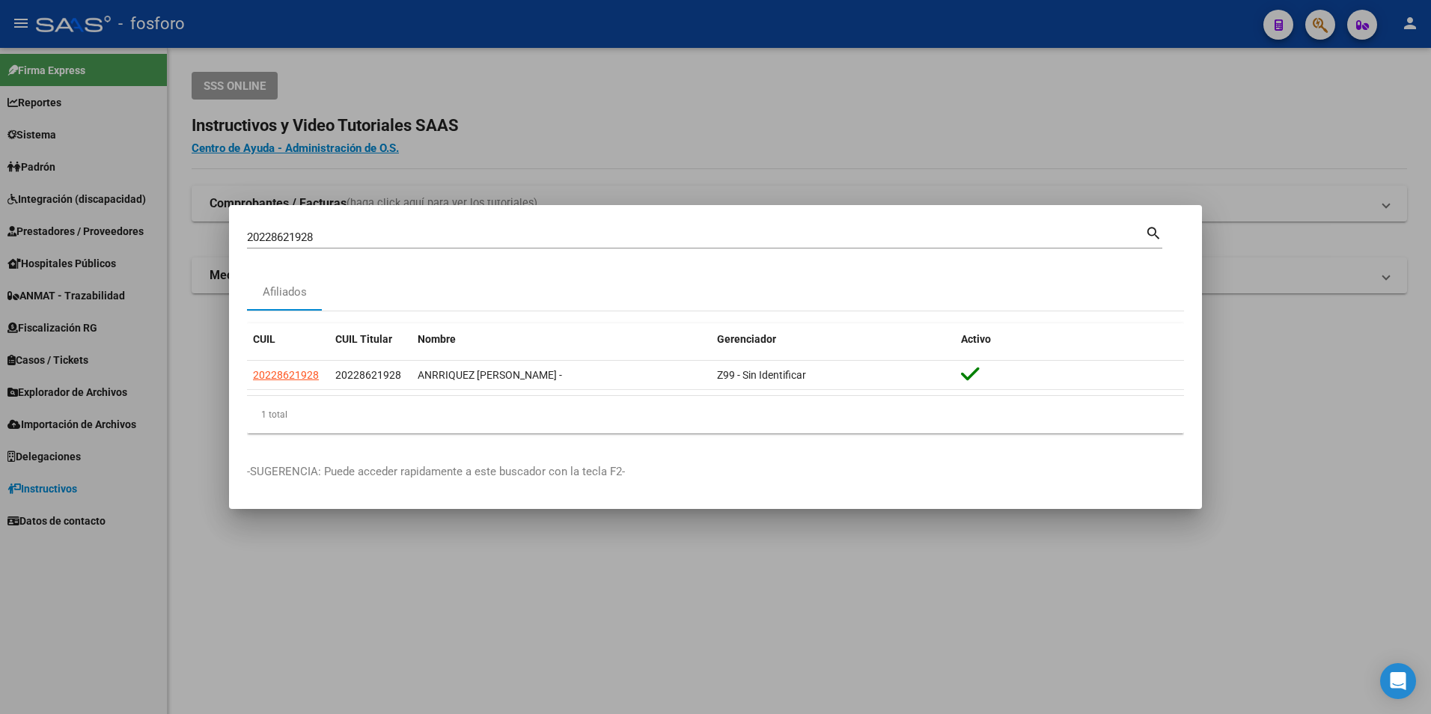
click at [965, 106] on div at bounding box center [715, 357] width 1431 height 714
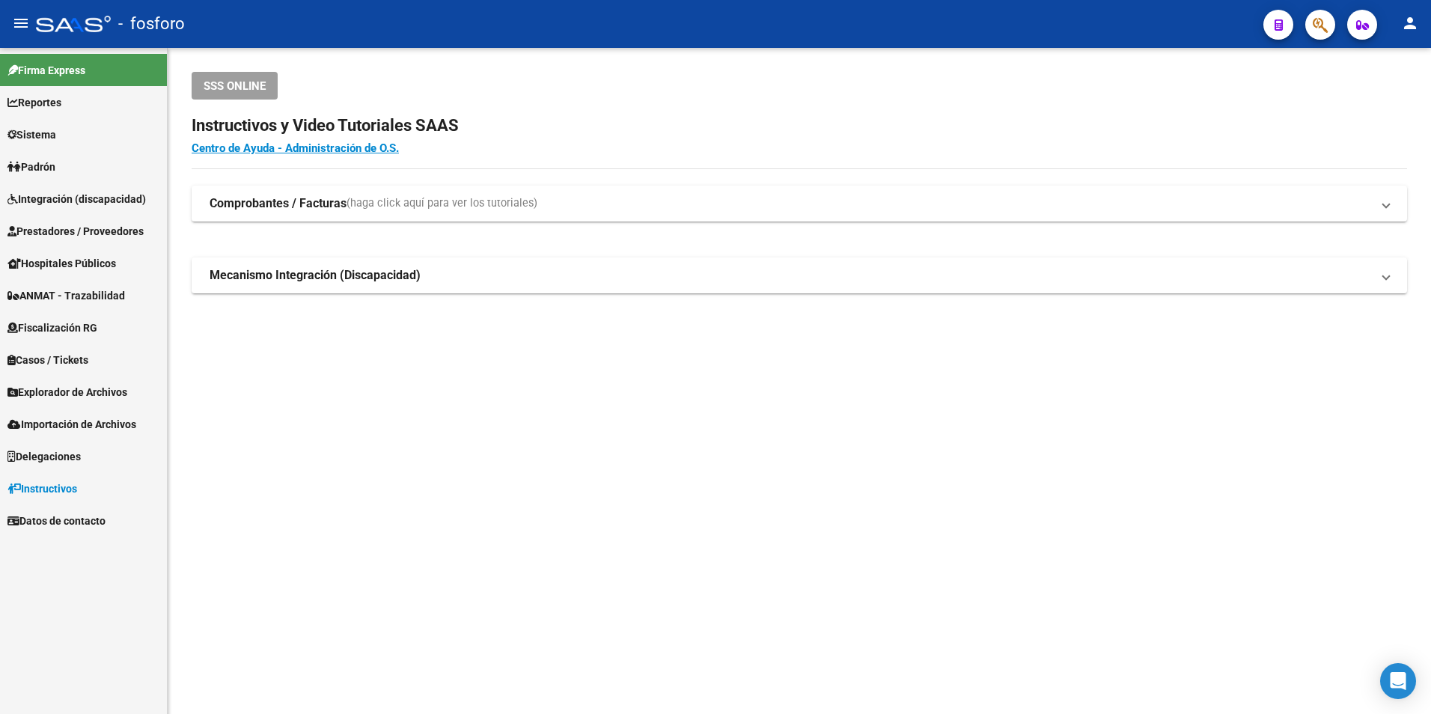
click at [1336, 28] on mat-toolbar "menu - fosforo person" at bounding box center [715, 24] width 1431 height 48
click at [1331, 28] on button "button" at bounding box center [1320, 25] width 30 height 30
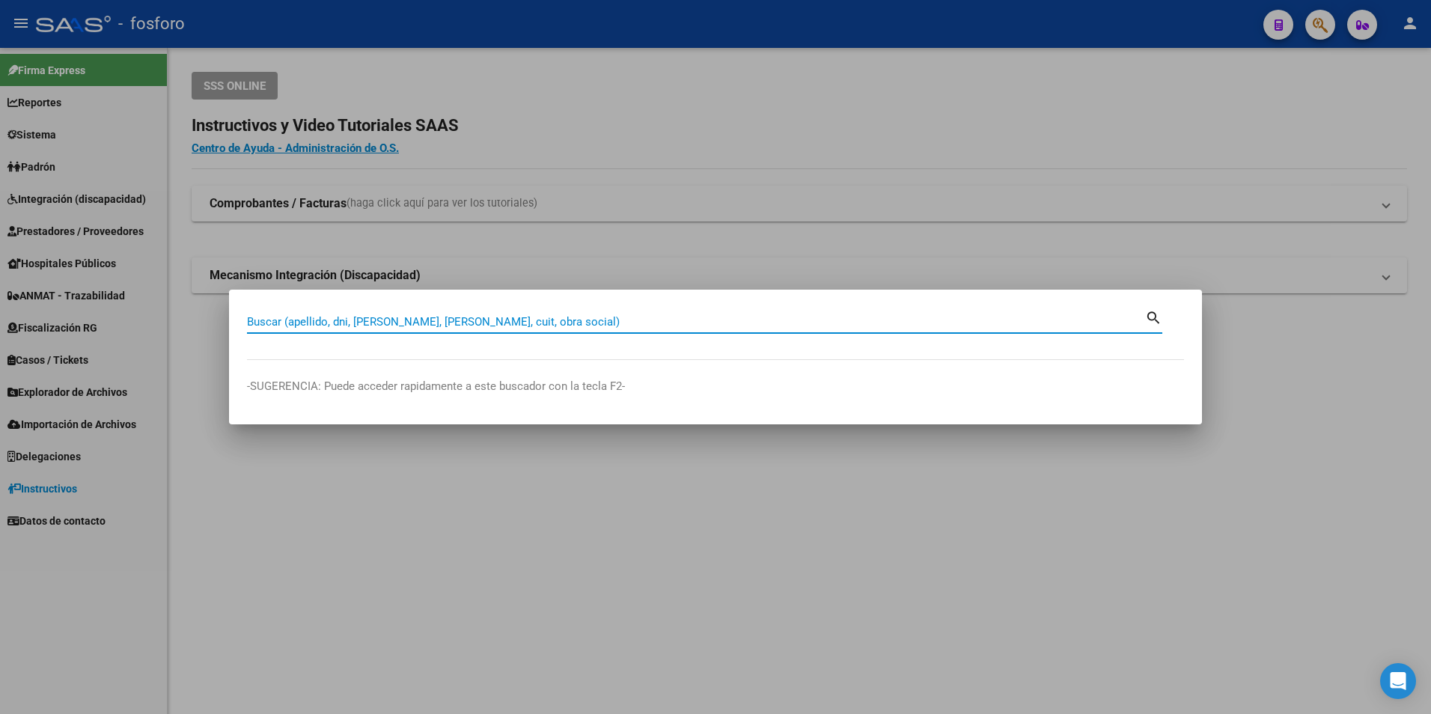
click at [525, 321] on input "Buscar (apellido, dni, [PERSON_NAME], [PERSON_NAME], cuit, obra social)" at bounding box center [696, 321] width 898 height 13
type input "20386222291"
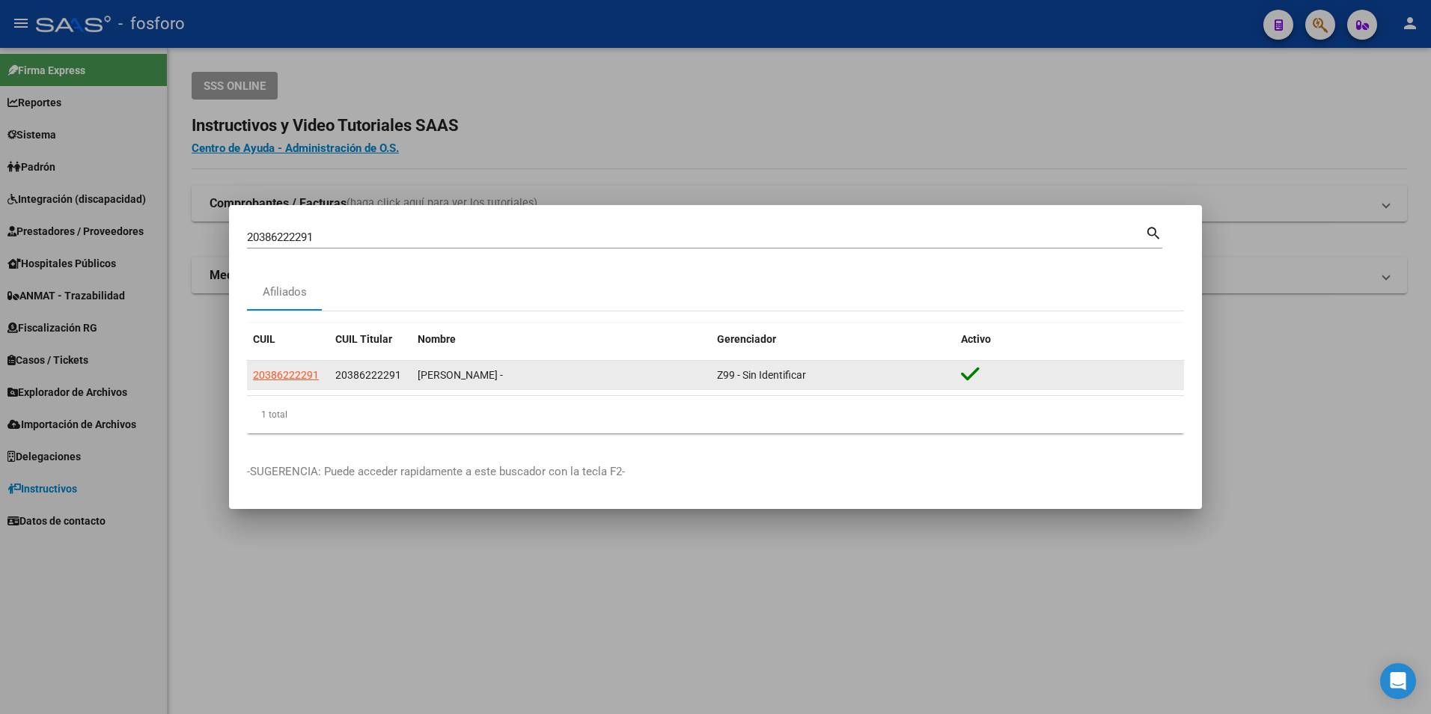
click at [291, 381] on app-link-go-to "20386222291" at bounding box center [286, 375] width 66 height 17
click at [293, 373] on span "20386222291" at bounding box center [286, 375] width 66 height 12
type textarea "20386222291"
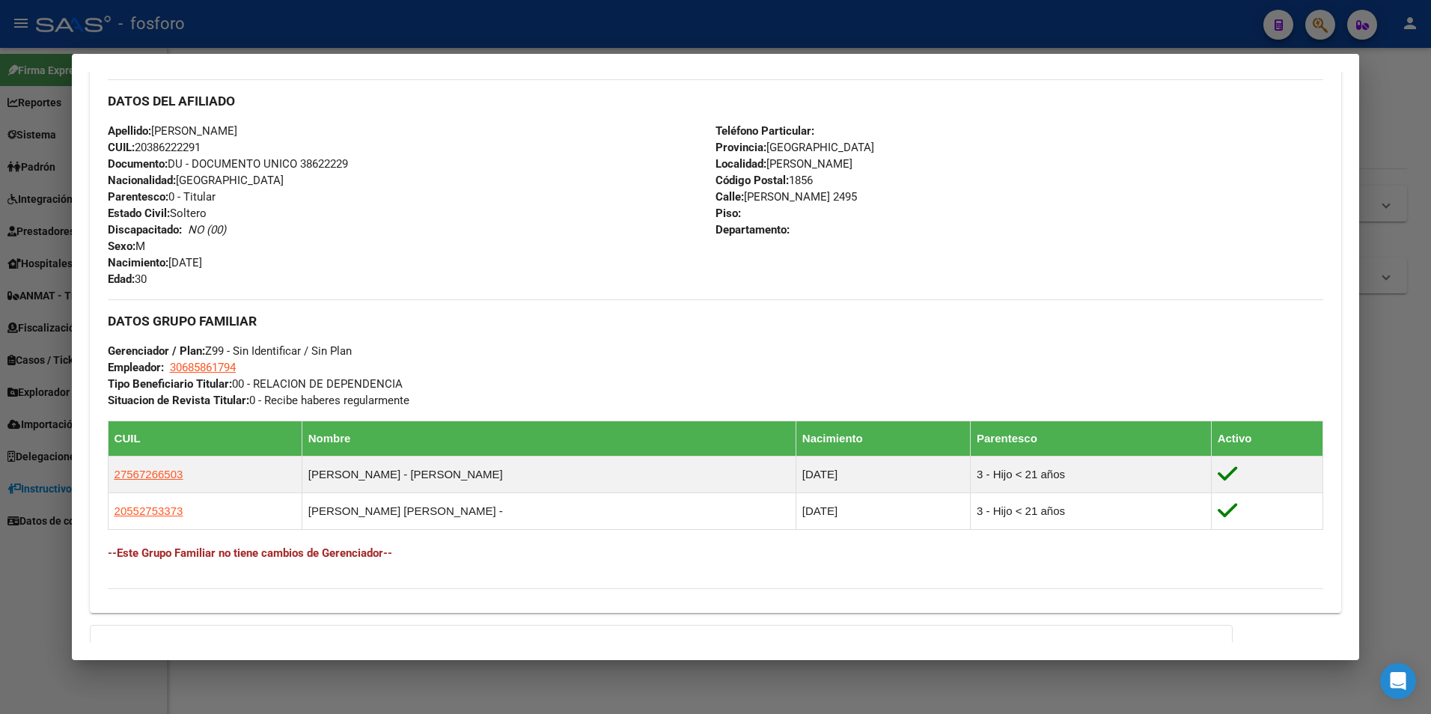
scroll to position [655, 0]
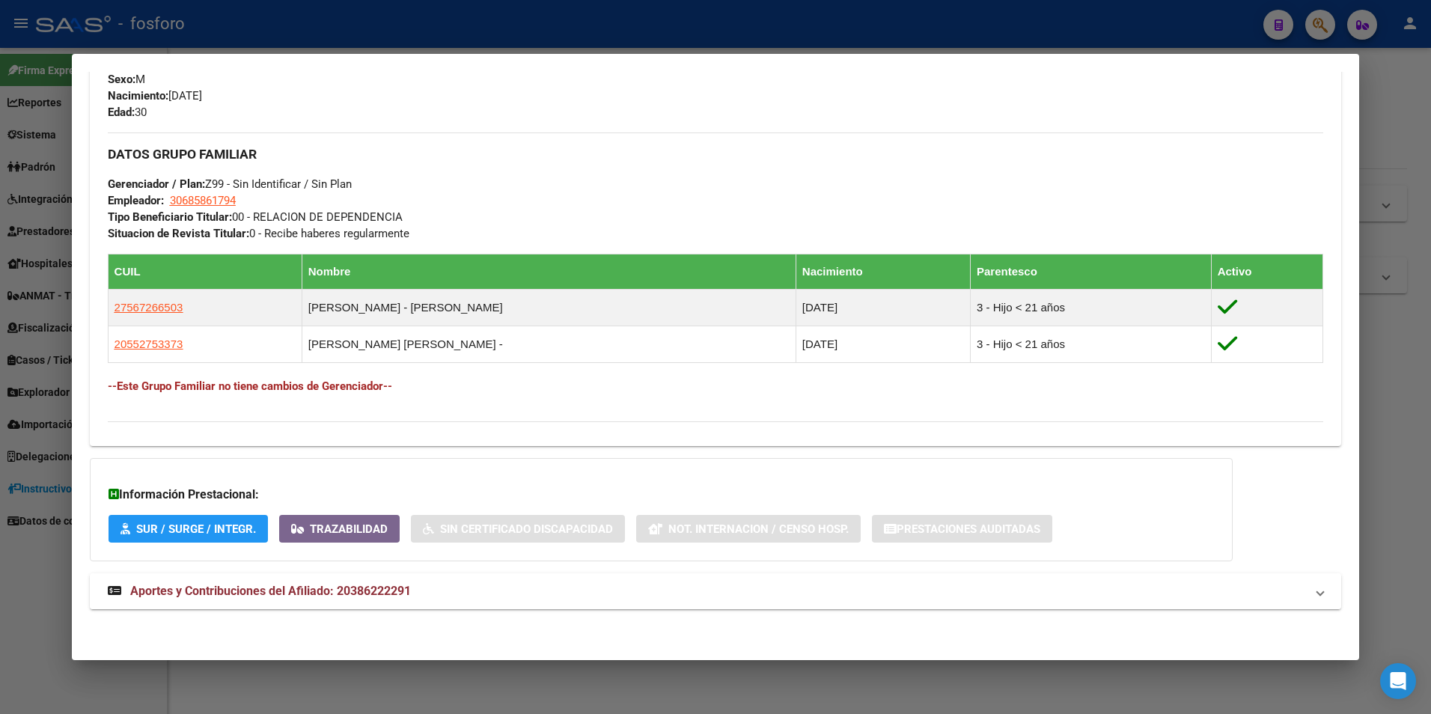
click at [195, 594] on span "Aportes y Contribuciones del Afiliado: 20386222291" at bounding box center [270, 591] width 281 height 14
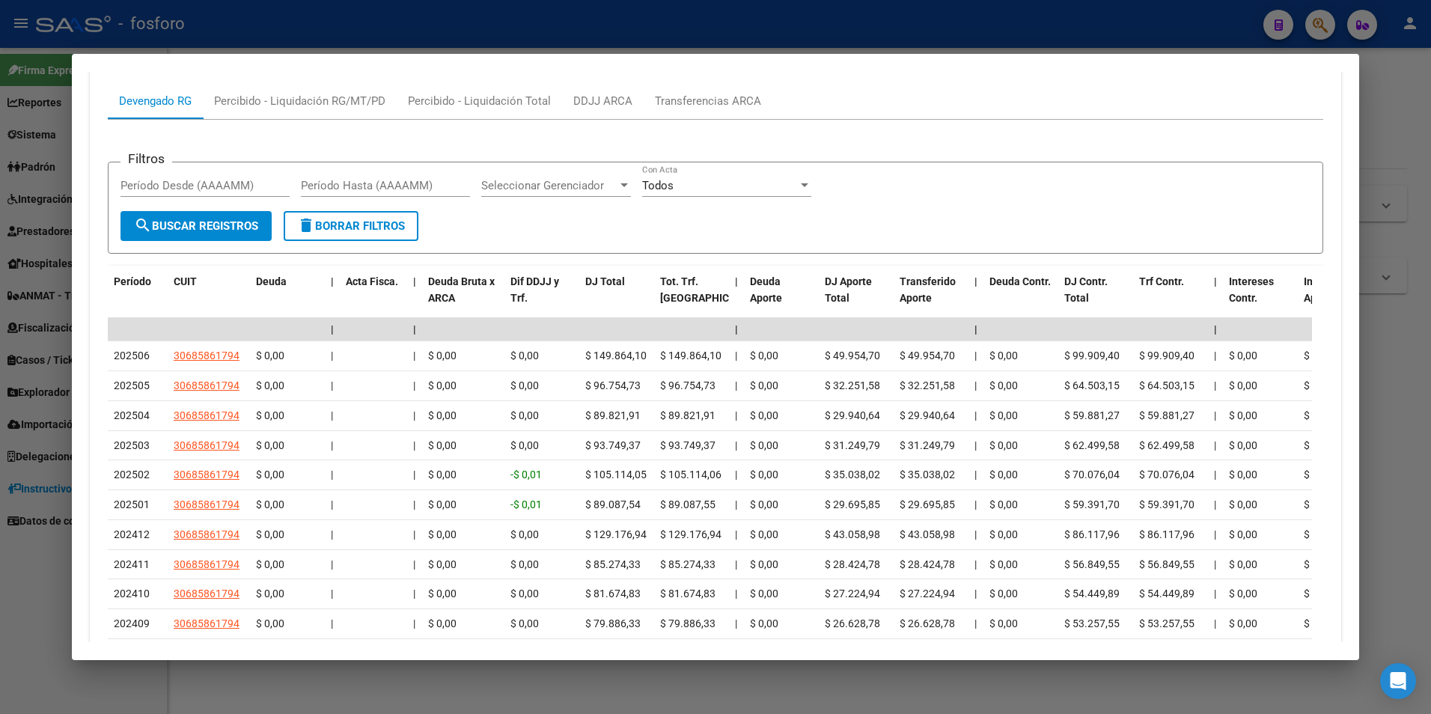
scroll to position [1396, 0]
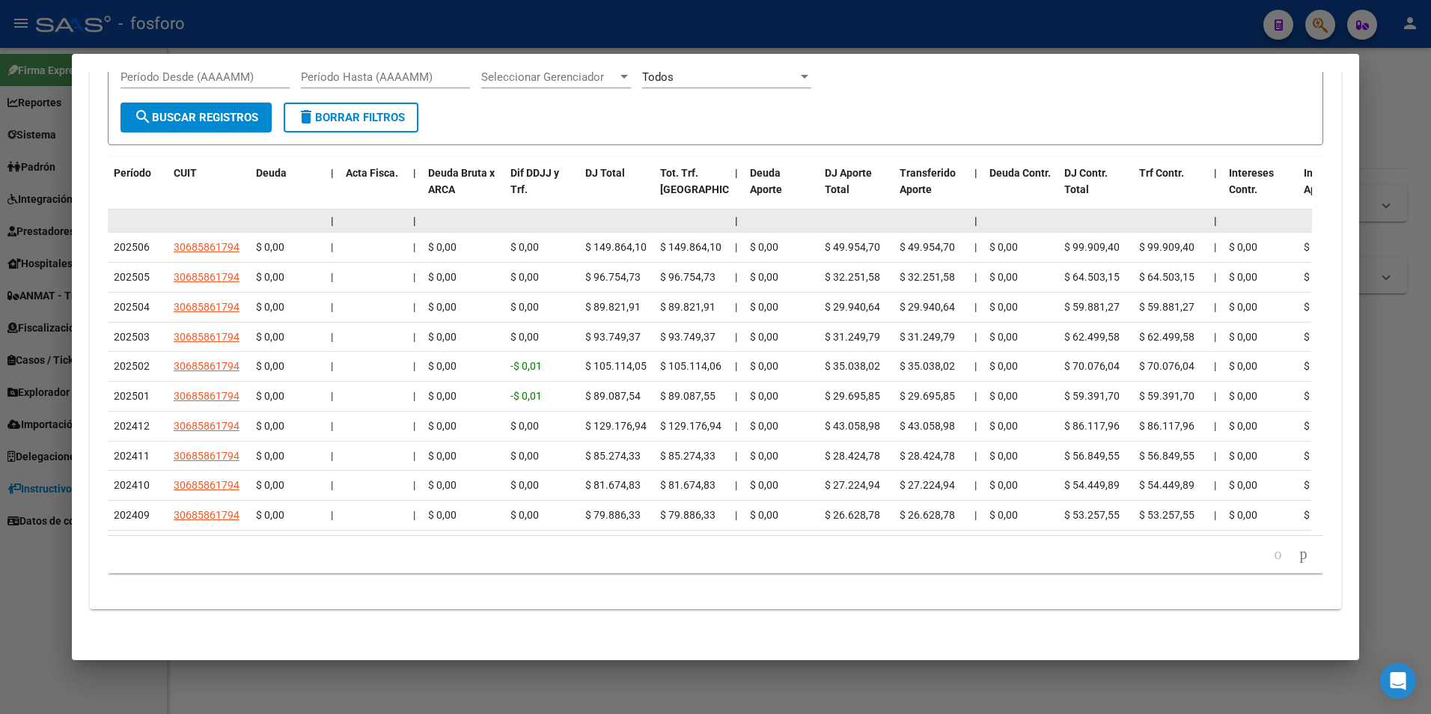
click at [319, 210] on datatable-body-cell at bounding box center [287, 221] width 75 height 23
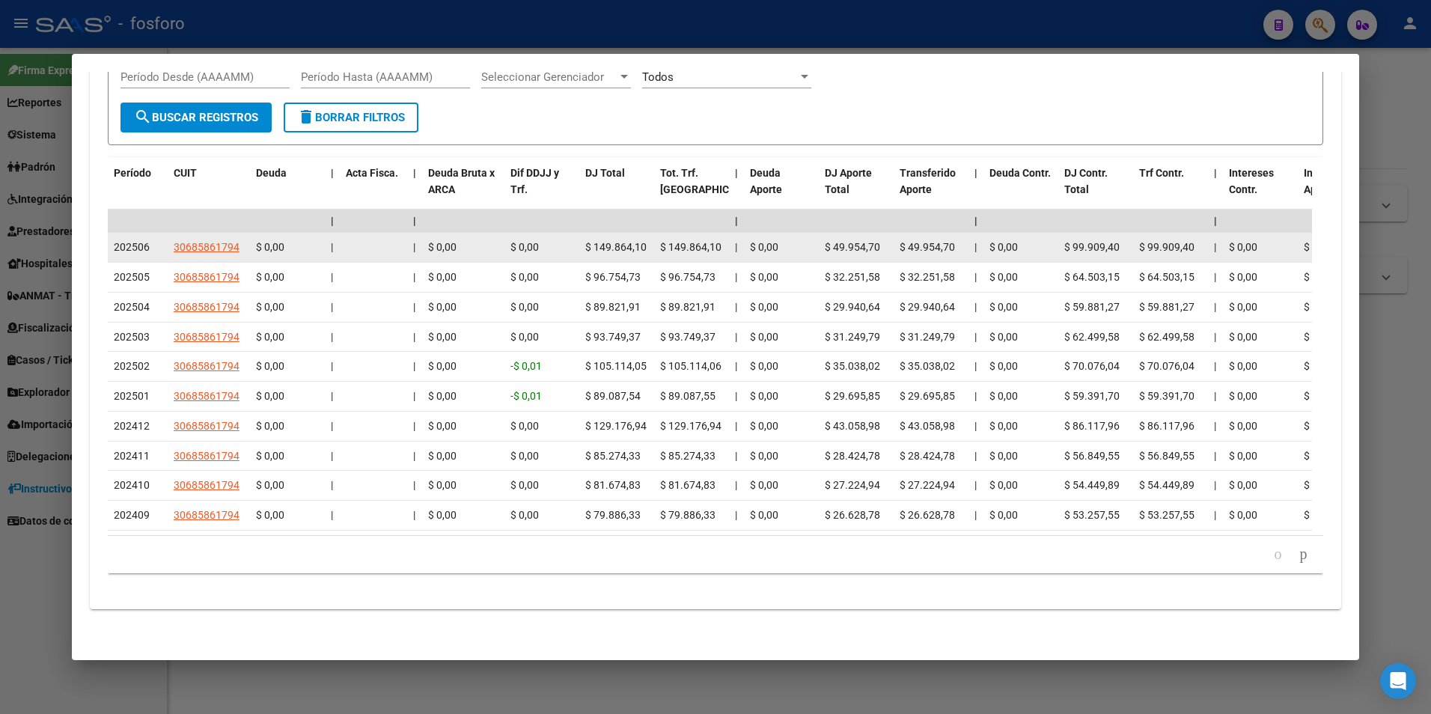
click at [304, 239] on div "$ 0,00" at bounding box center [287, 247] width 63 height 17
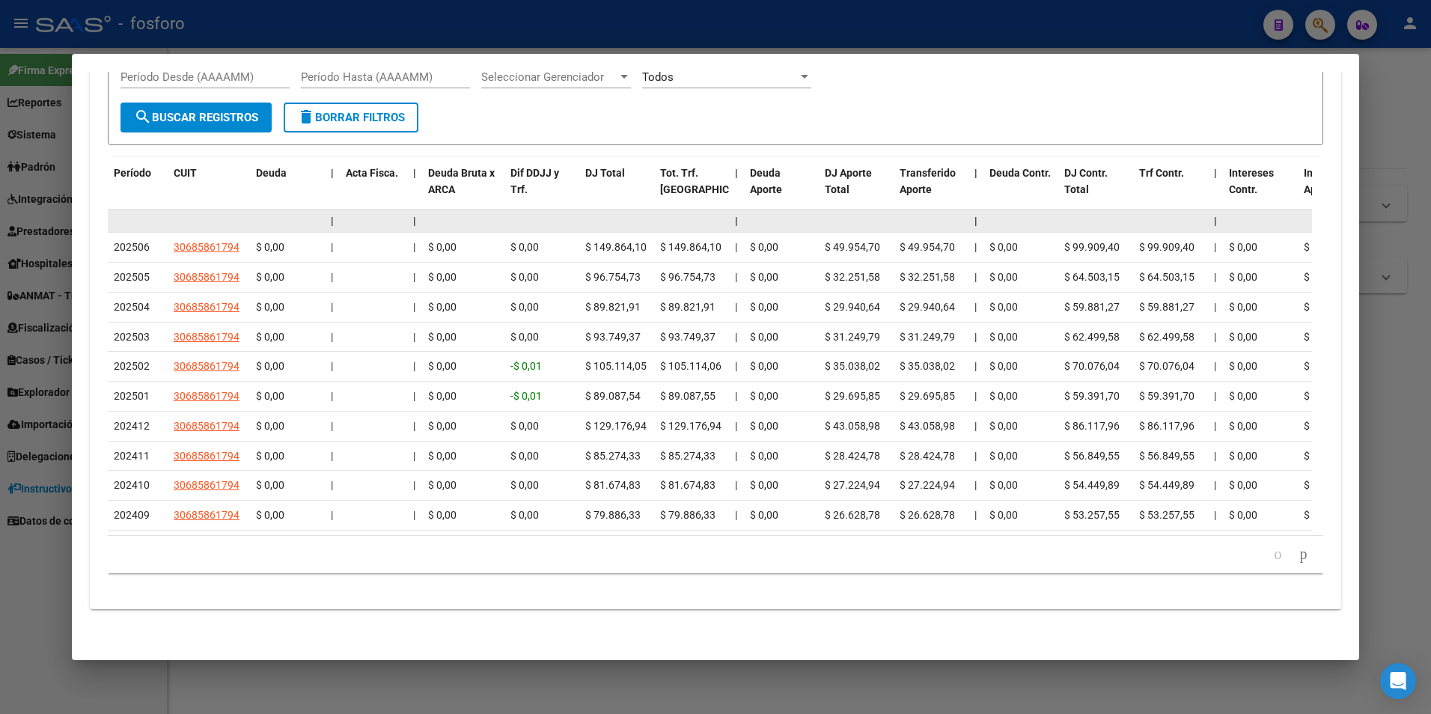
click at [295, 210] on datatable-body-cell at bounding box center [287, 221] width 75 height 23
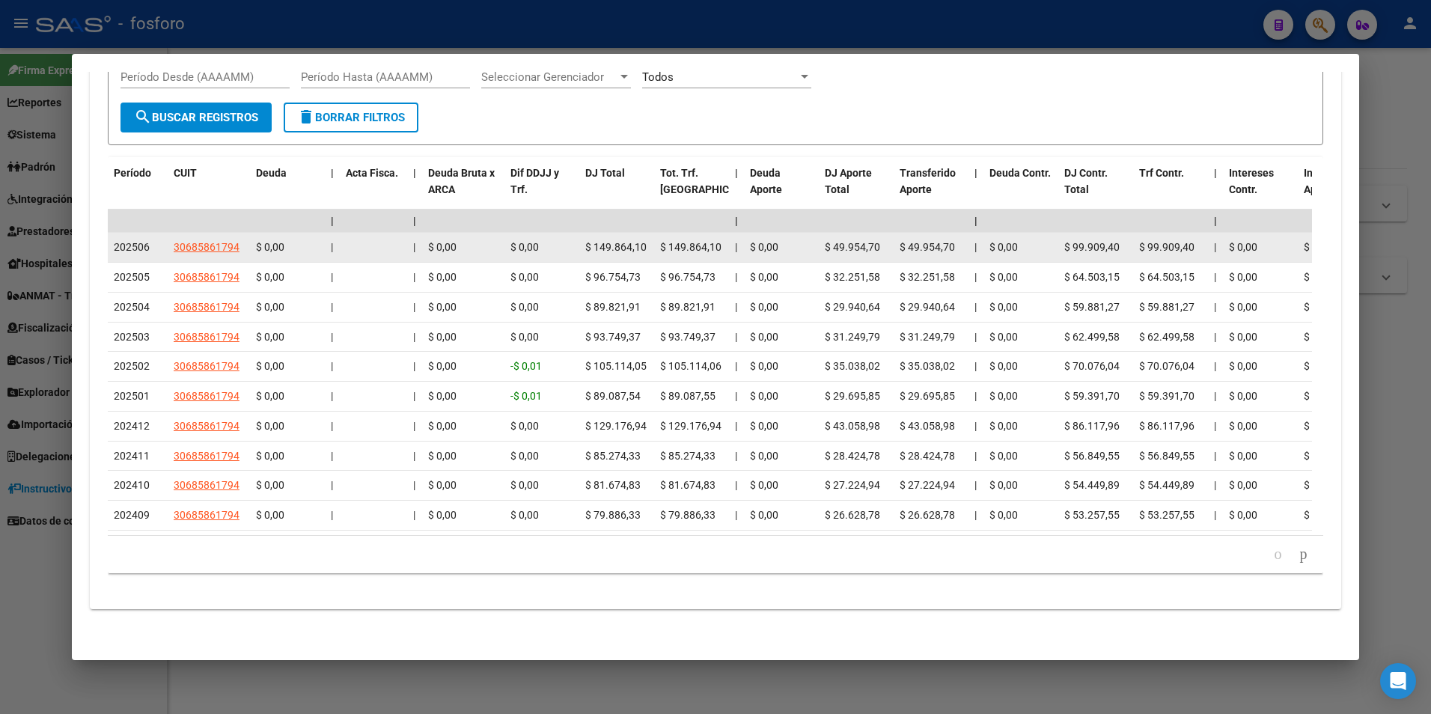
click at [290, 239] on div "$ 0,00" at bounding box center [287, 247] width 63 height 17
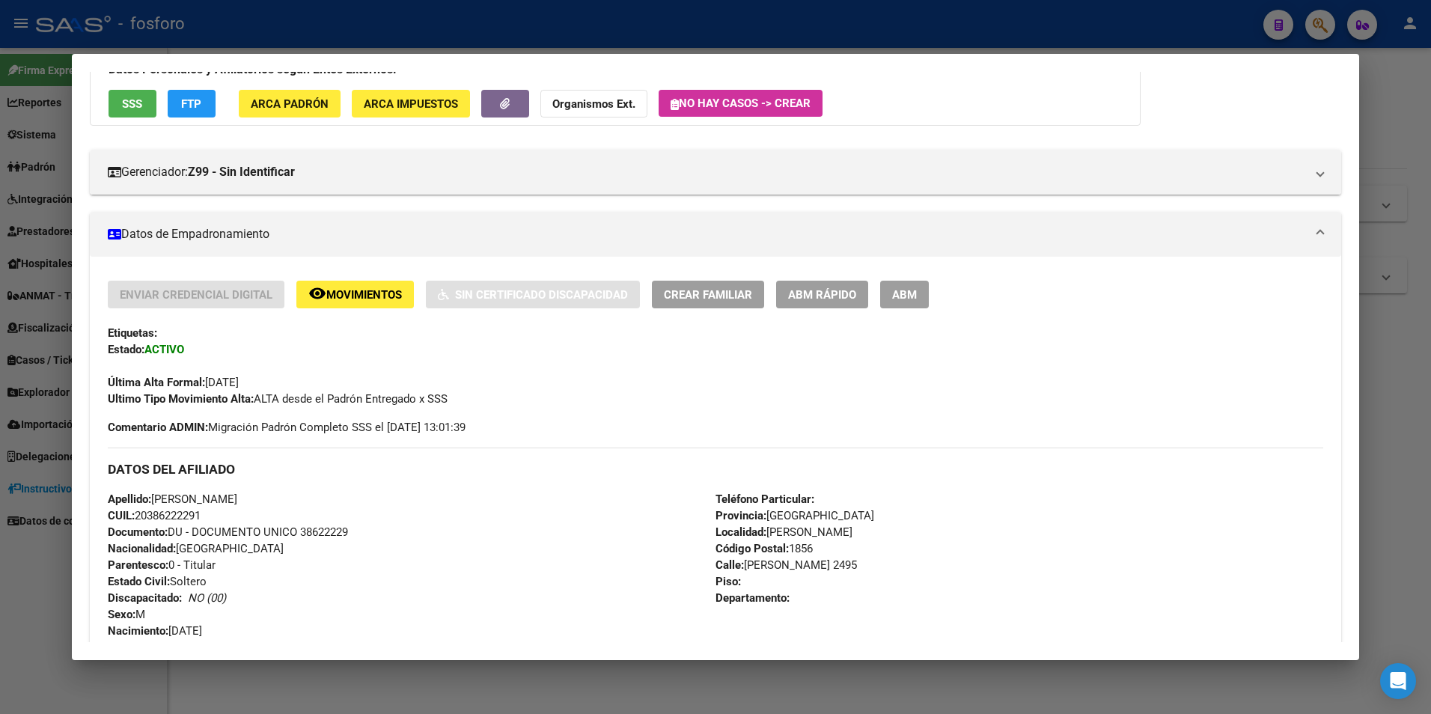
scroll to position [0, 0]
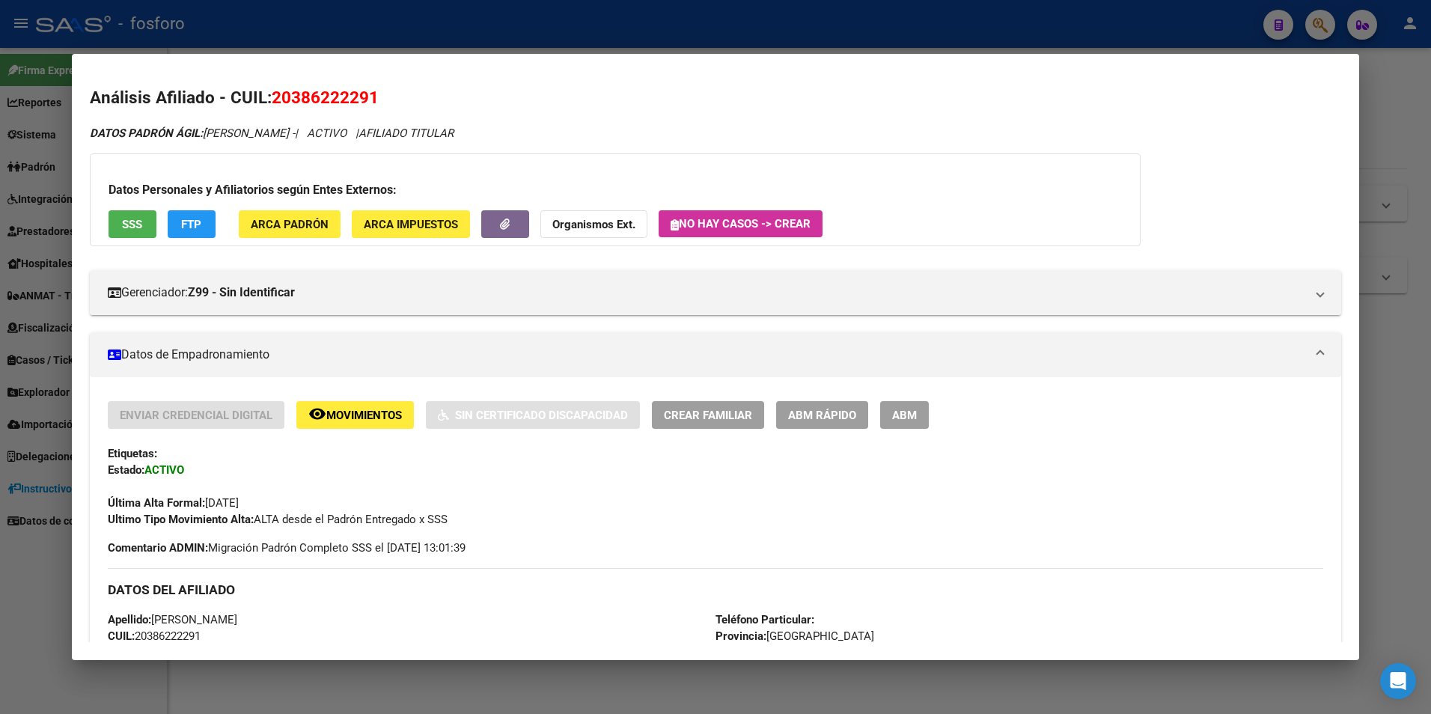
click at [1408, 156] on div at bounding box center [715, 357] width 1431 height 714
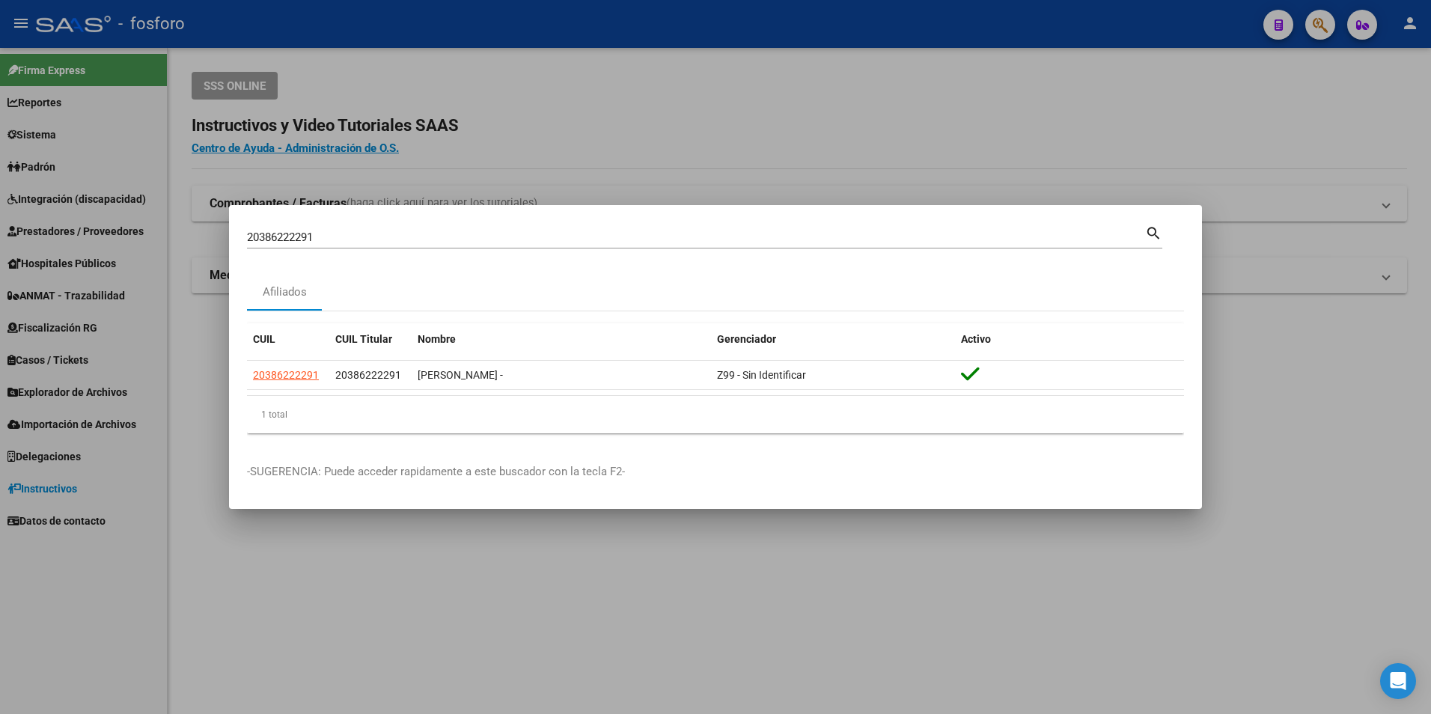
click at [840, 94] on div at bounding box center [715, 357] width 1431 height 714
